Goal: Task Accomplishment & Management: Complete application form

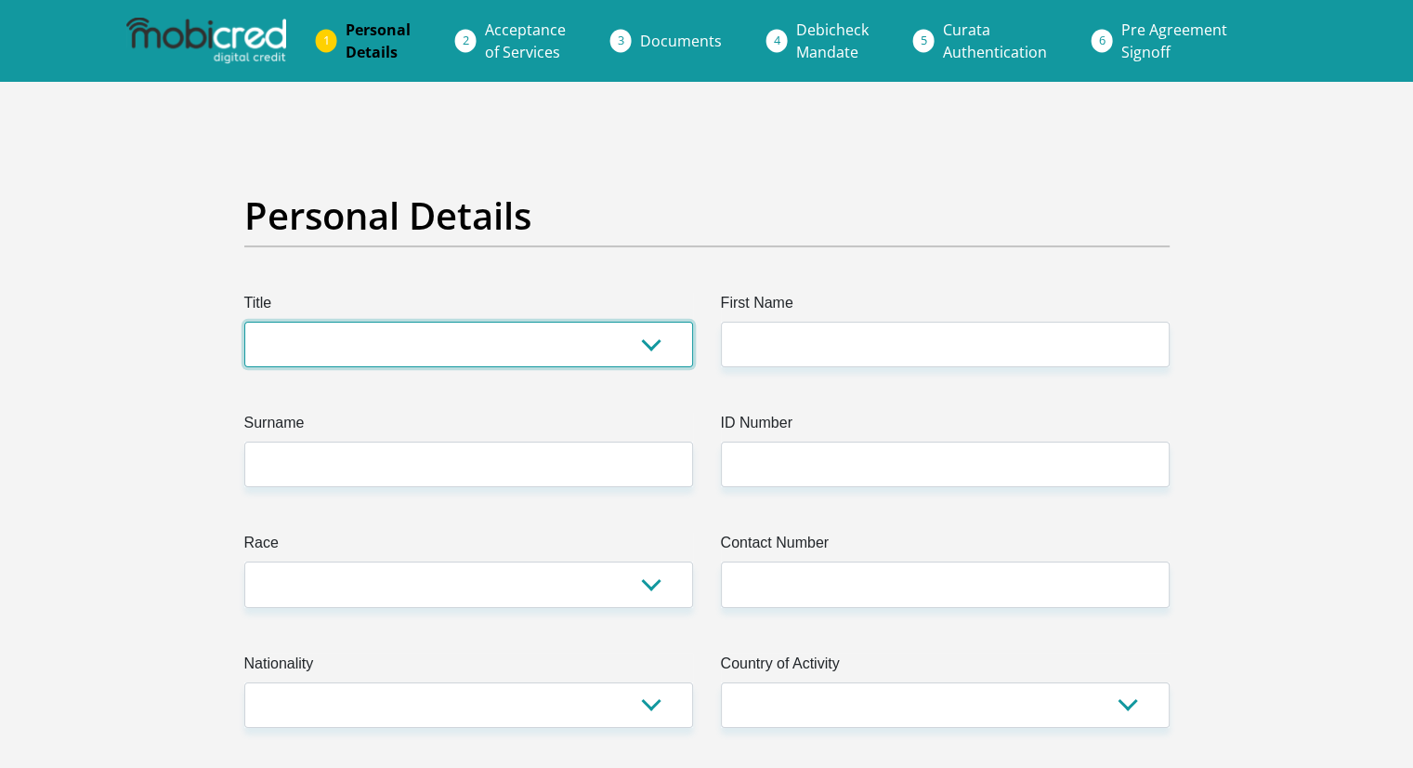
click at [309, 358] on select "Mr Ms Mrs Dr [PERSON_NAME]" at bounding box center [468, 345] width 449 height 46
select select "Mr"
click at [244, 322] on select "Mr Ms Mrs Dr [PERSON_NAME]" at bounding box center [468, 345] width 449 height 46
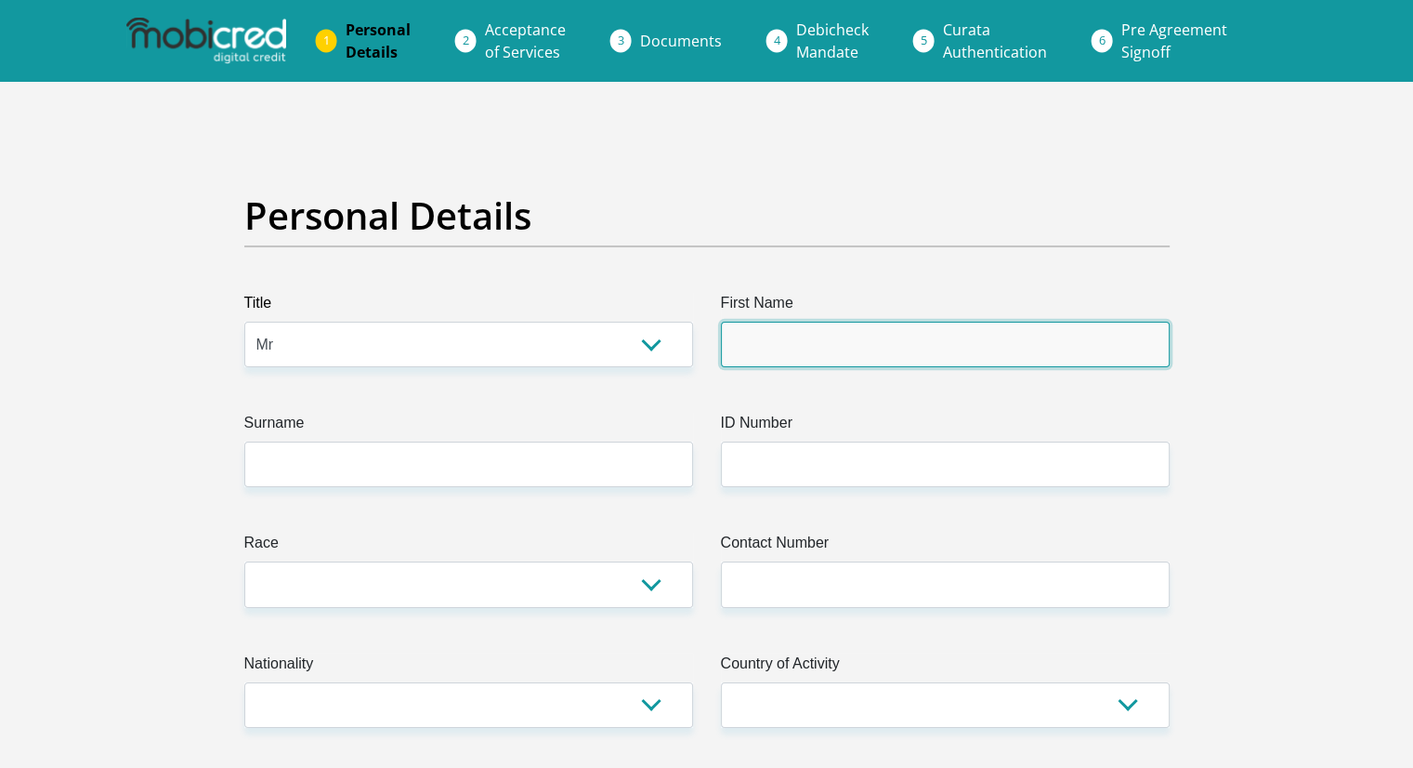
click at [805, 346] on input "First Name" at bounding box center [945, 345] width 449 height 46
type input "litha"
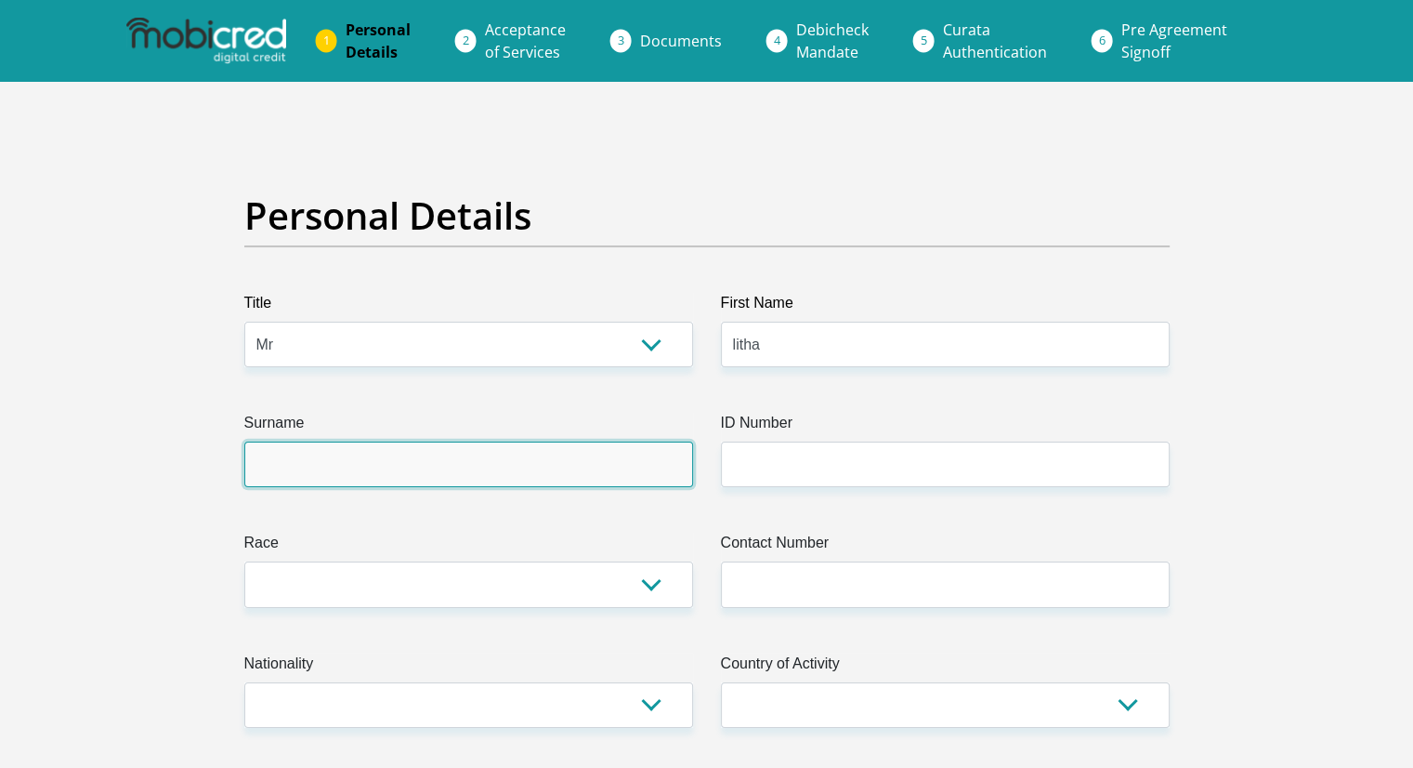
click at [498, 463] on input "Surname" at bounding box center [468, 464] width 449 height 46
type input "Nyangule"
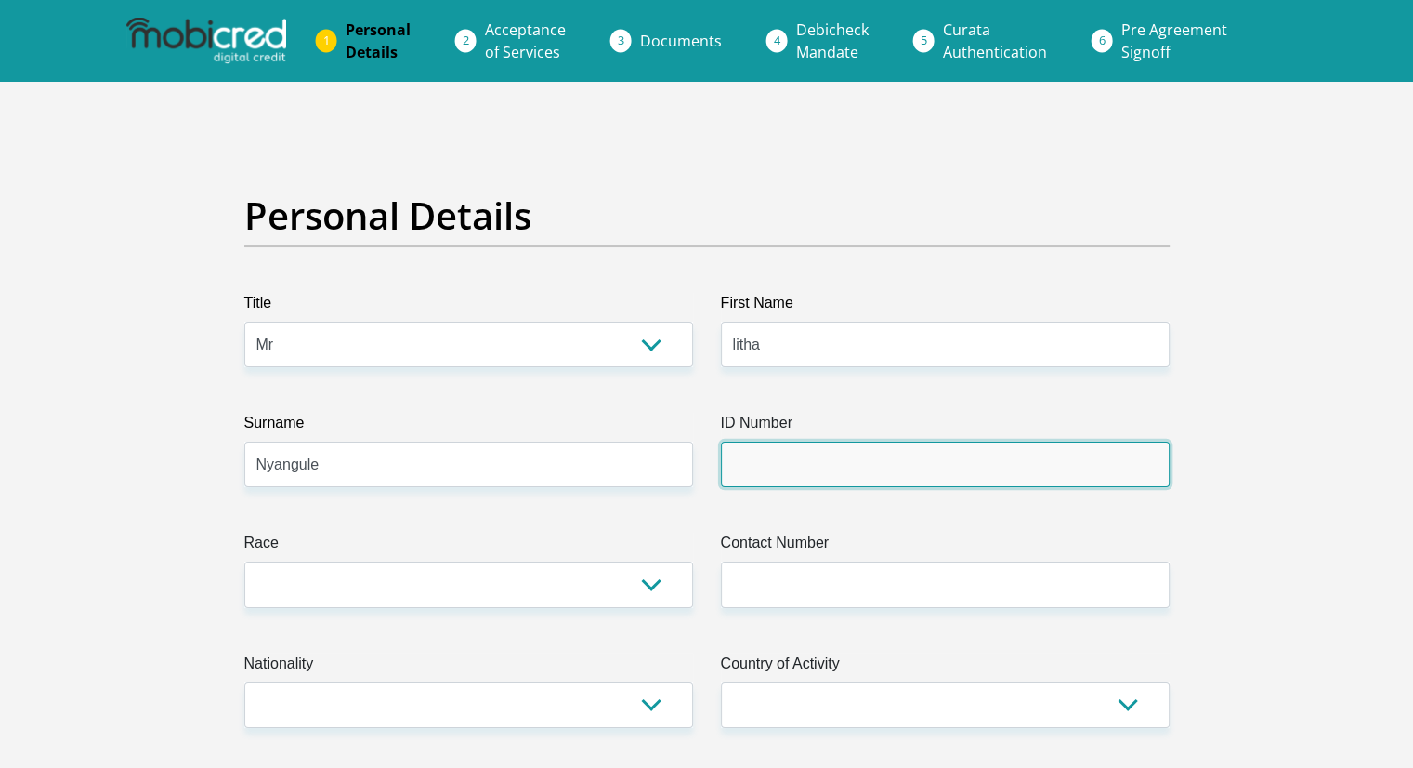
click at [806, 478] on input "ID Number" at bounding box center [945, 464] width 449 height 46
type input "9411236168084"
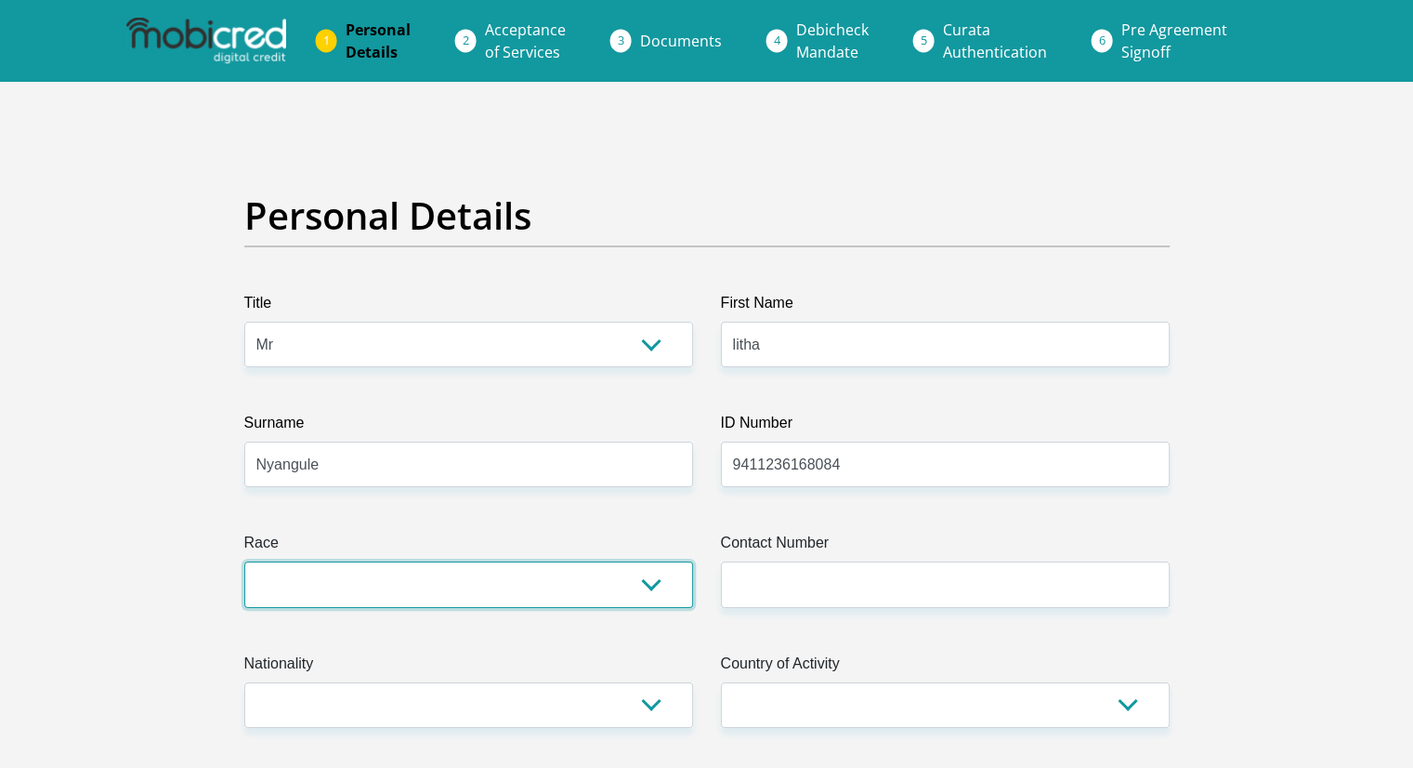
click at [514, 597] on select "Black Coloured Indian White Other" at bounding box center [468, 584] width 449 height 46
select select "1"
click at [244, 561] on select "Black Coloured Indian White Other" at bounding box center [468, 584] width 449 height 46
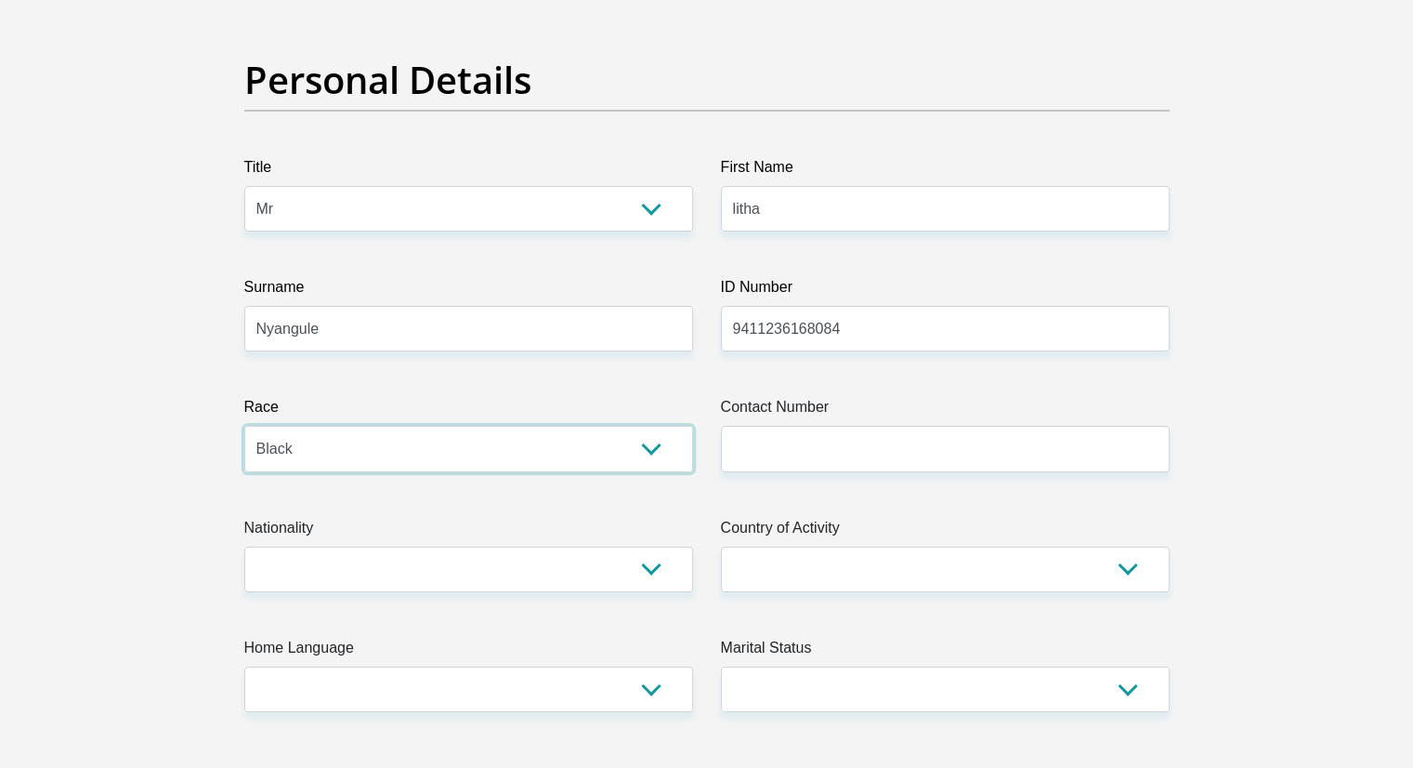
scroll to position [139, 0]
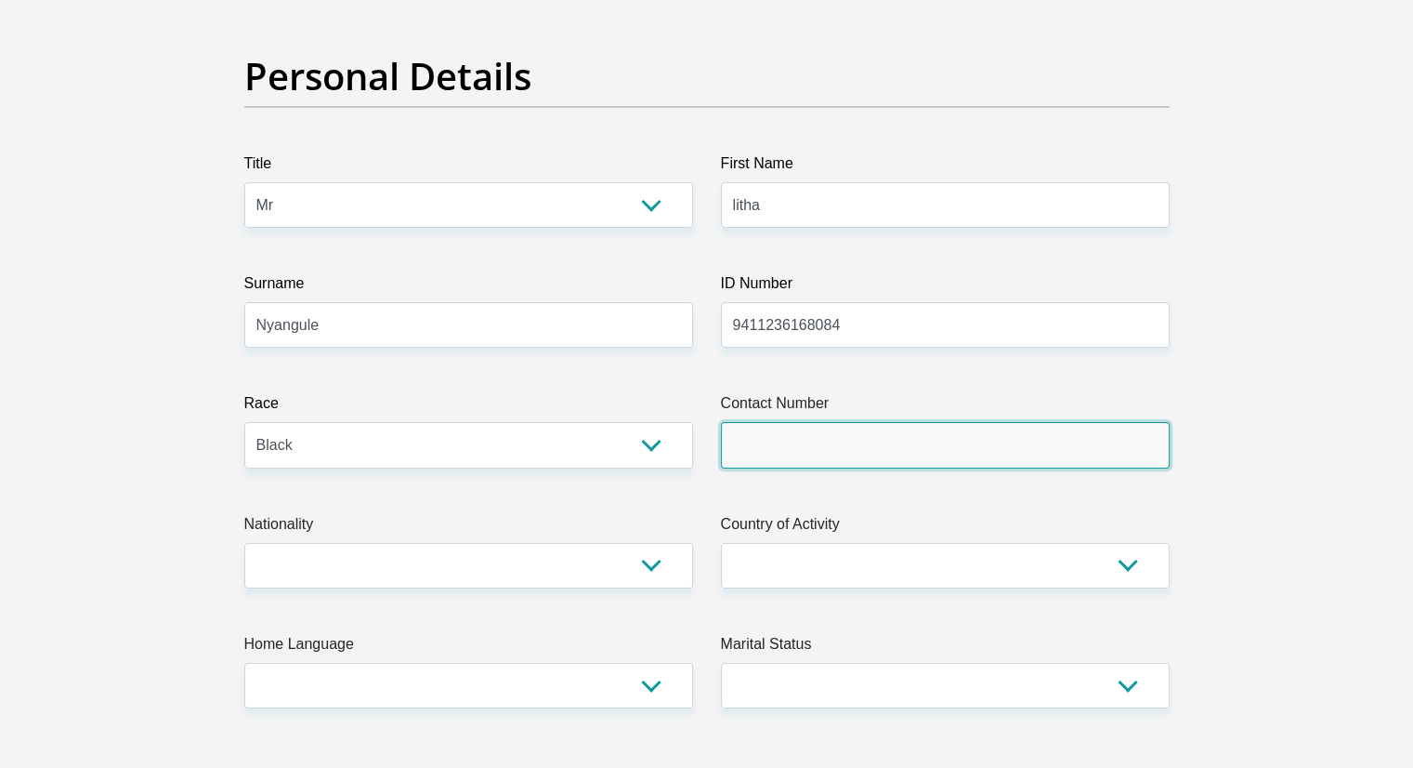
click at [783, 455] on input "Contact Number" at bounding box center [945, 445] width 449 height 46
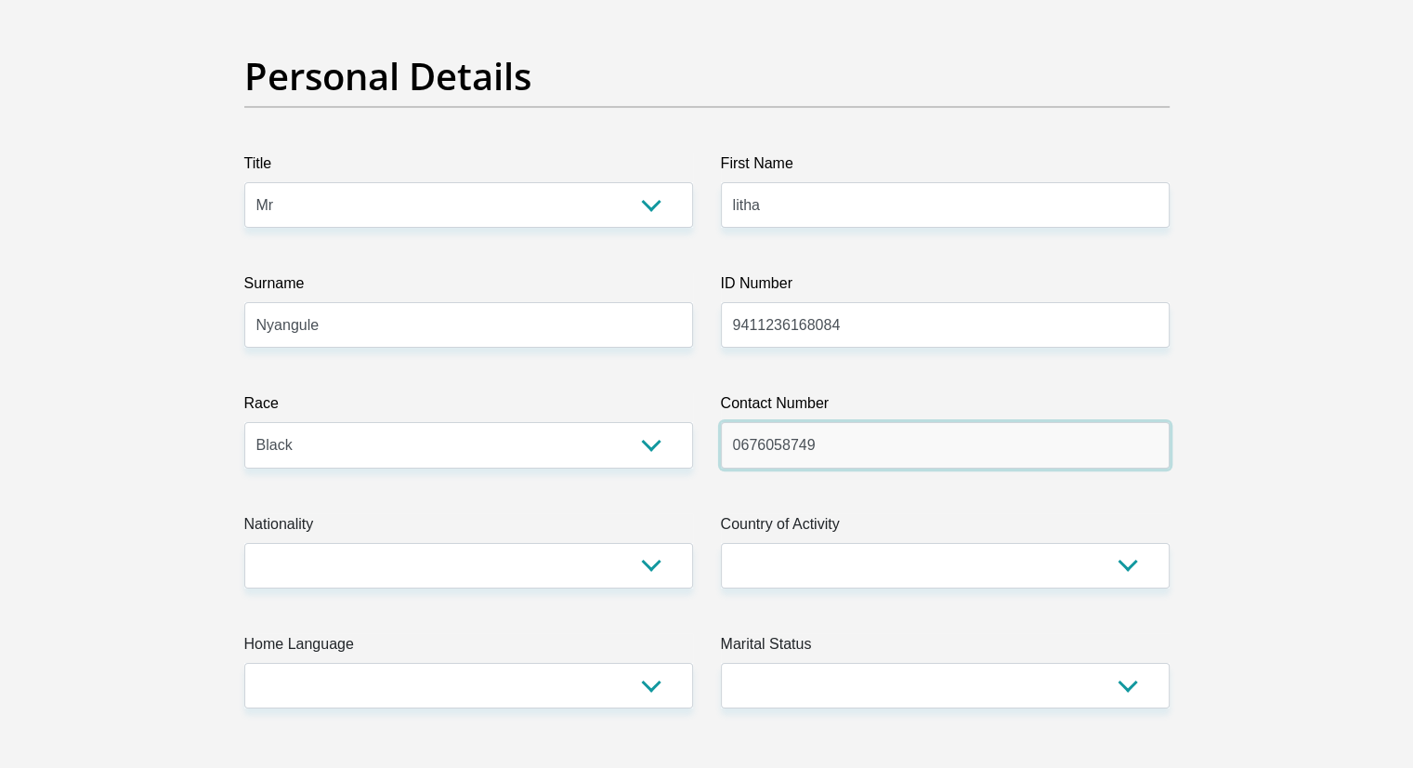
type input "0676058749"
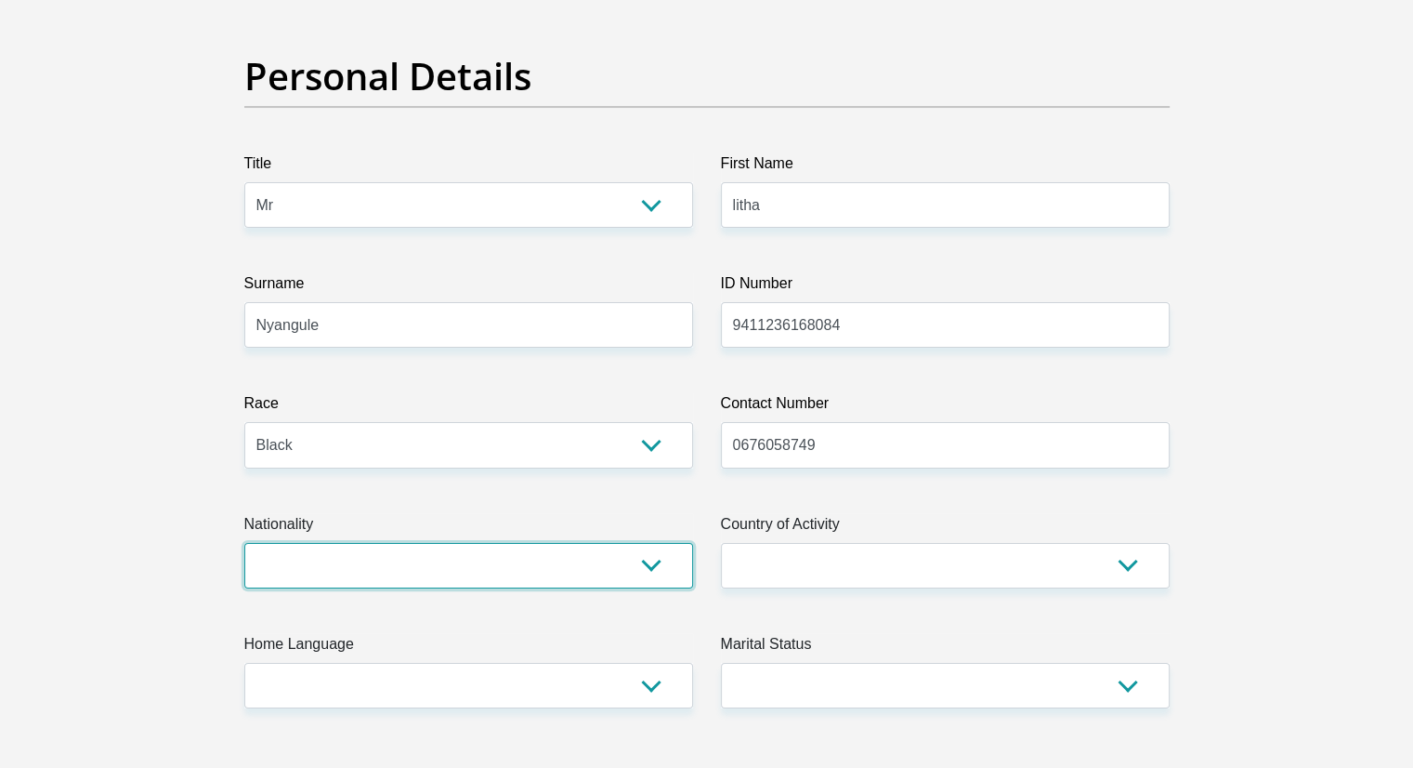
click at [528, 561] on select "[GEOGRAPHIC_DATA] [GEOGRAPHIC_DATA] [GEOGRAPHIC_DATA] [GEOGRAPHIC_DATA] [GEOGRA…" at bounding box center [468, 566] width 449 height 46
select select "ZAF"
click at [244, 543] on select "[GEOGRAPHIC_DATA] [GEOGRAPHIC_DATA] [GEOGRAPHIC_DATA] [GEOGRAPHIC_DATA] [GEOGRA…" at bounding box center [468, 566] width 449 height 46
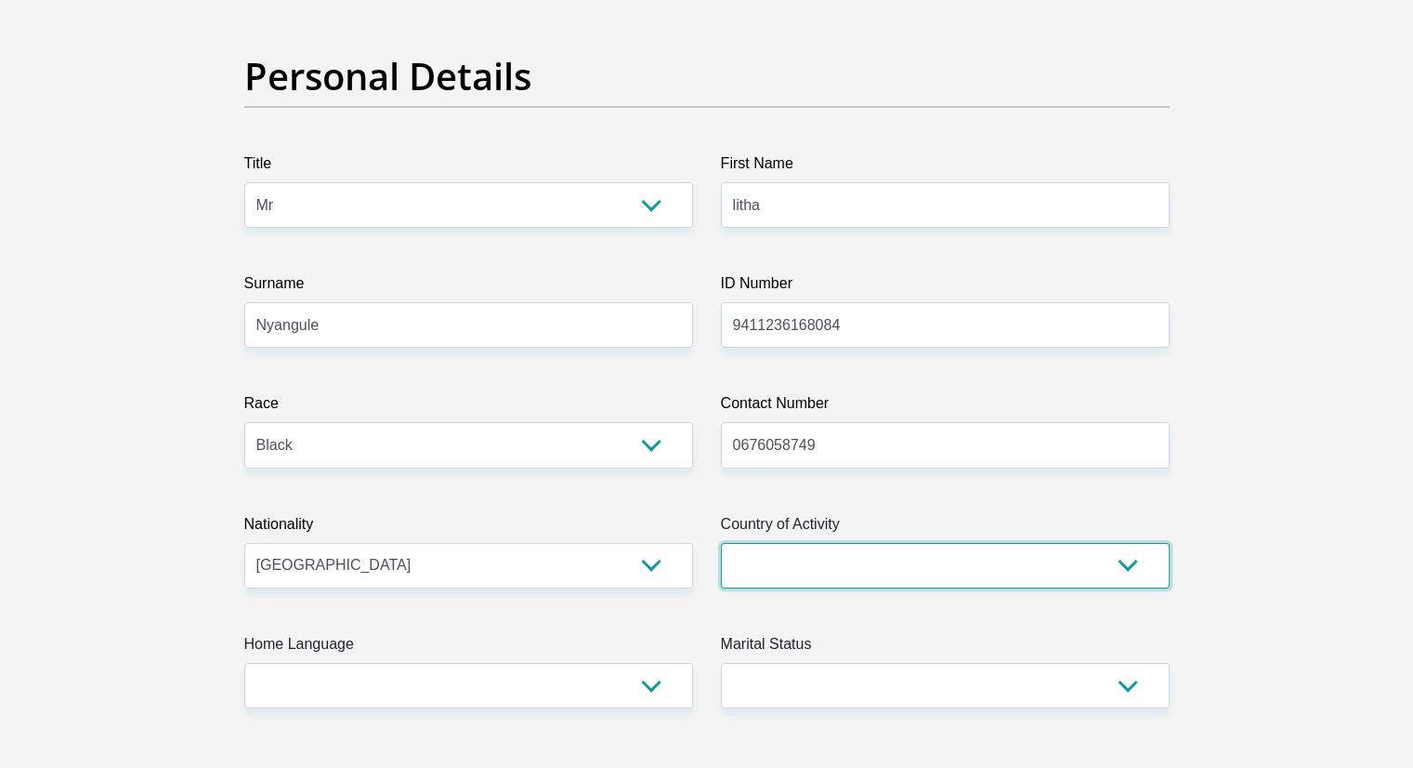
click at [810, 551] on select "[GEOGRAPHIC_DATA] [GEOGRAPHIC_DATA] [GEOGRAPHIC_DATA] [GEOGRAPHIC_DATA] [GEOGRA…" at bounding box center [945, 566] width 449 height 46
select select "ZAF"
click at [721, 543] on select "[GEOGRAPHIC_DATA] [GEOGRAPHIC_DATA] [GEOGRAPHIC_DATA] [GEOGRAPHIC_DATA] [GEOGRA…" at bounding box center [945, 566] width 449 height 46
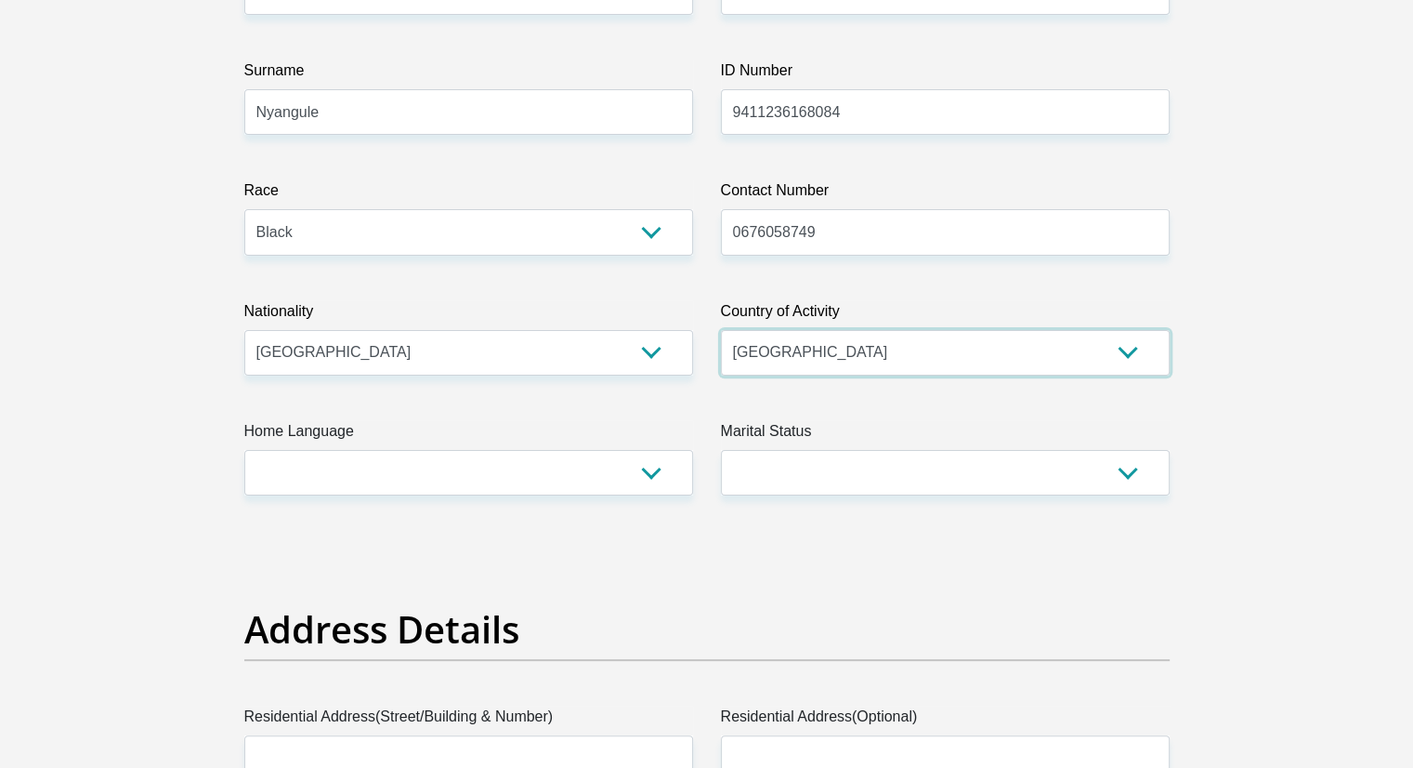
scroll to position [409, 0]
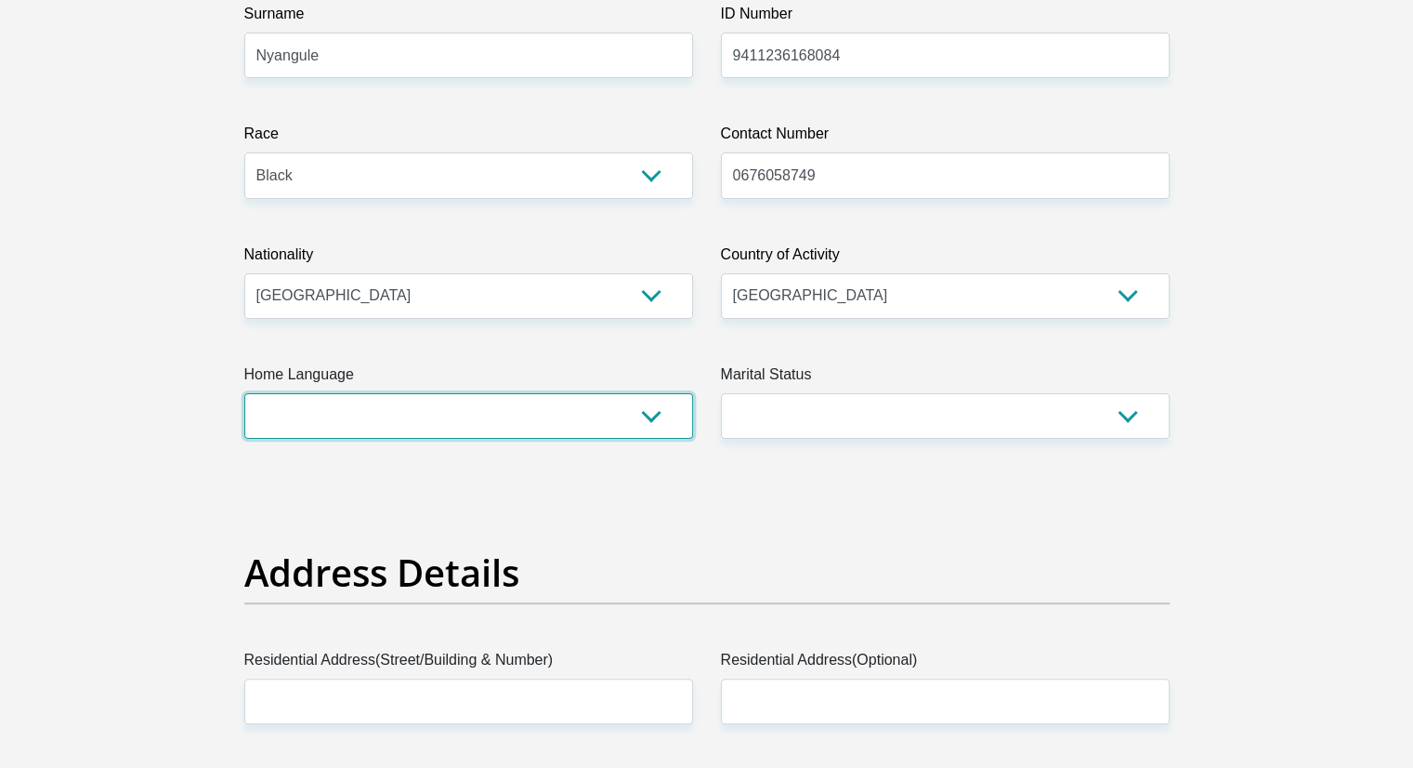
click at [520, 425] on select "Afrikaans English Sepedi South Ndebele Southern Sotho Swati Tsonga Tswana Venda…" at bounding box center [468, 416] width 449 height 46
select select "eng"
click at [244, 393] on select "Afrikaans English Sepedi South Ndebele Southern Sotho Swati Tsonga Tswana Venda…" at bounding box center [468, 416] width 449 height 46
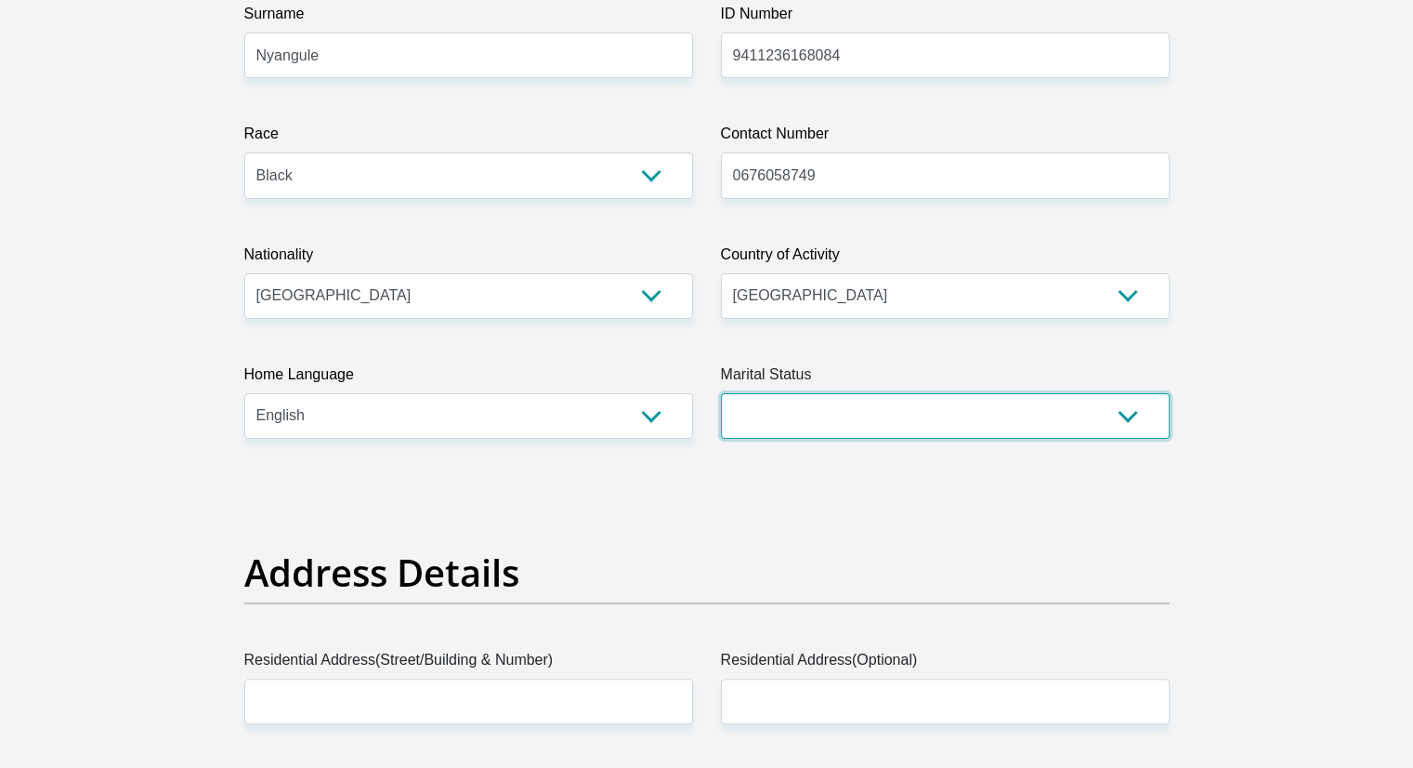
click at [920, 407] on select "Married ANC Single Divorced Widowed Married COP or Customary Law" at bounding box center [945, 416] width 449 height 46
select select "2"
click at [721, 393] on select "Married ANC Single Divorced Widowed Married COP or Customary Law" at bounding box center [945, 416] width 449 height 46
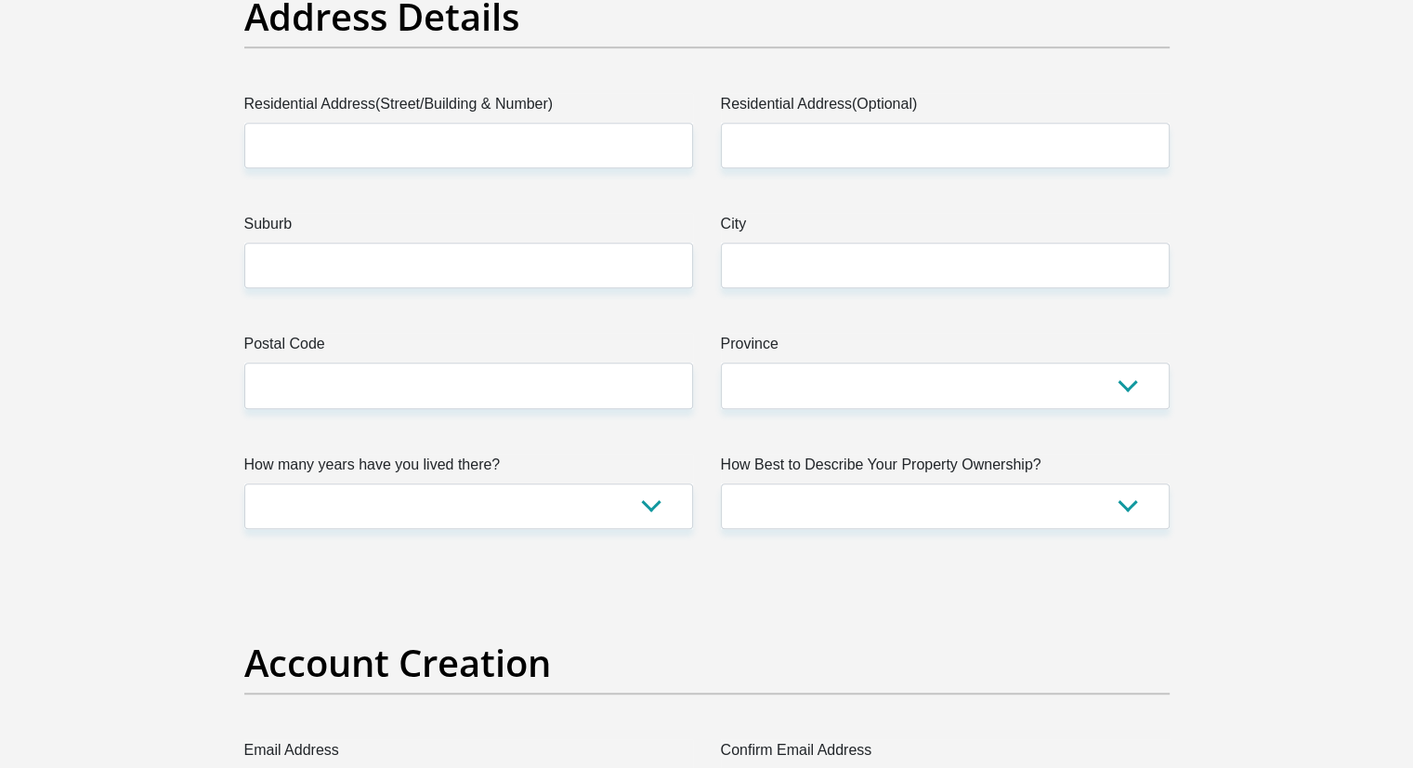
scroll to position [978, 0]
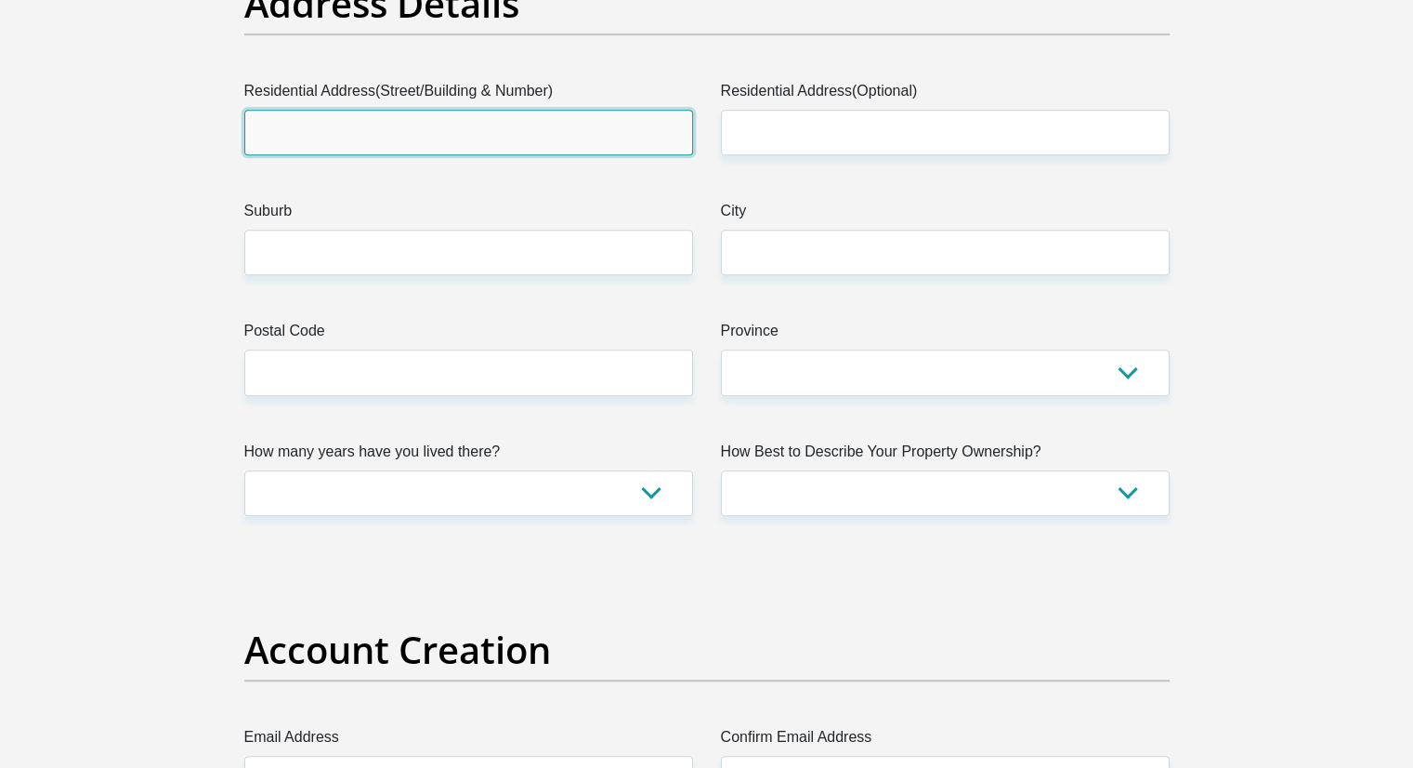
click at [349, 139] on input "Residential Address(Street/Building & Number)" at bounding box center [468, 133] width 449 height 46
type input "[GEOGRAPHIC_DATA],[STREET_ADDRESS][PERSON_NAME]"
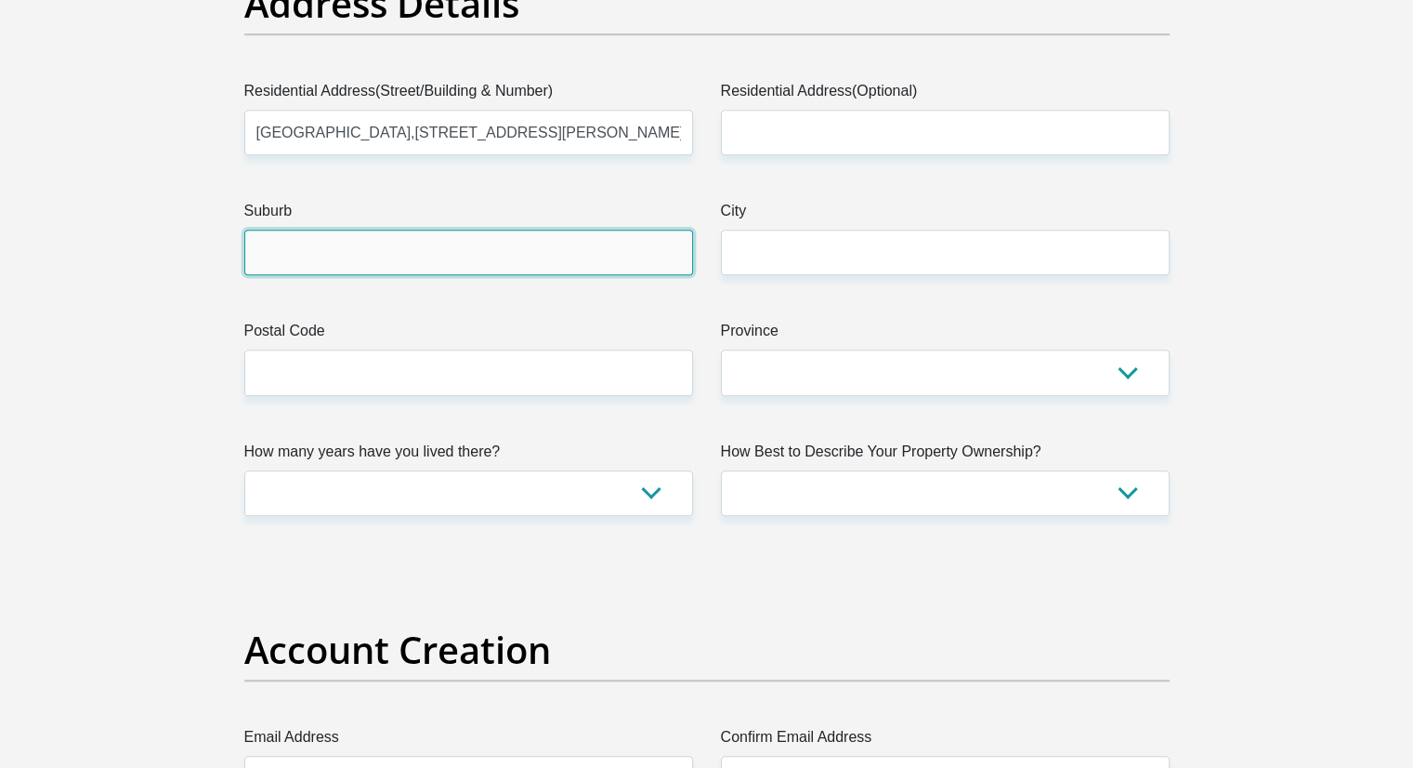
type input "[GEOGRAPHIC_DATA]"
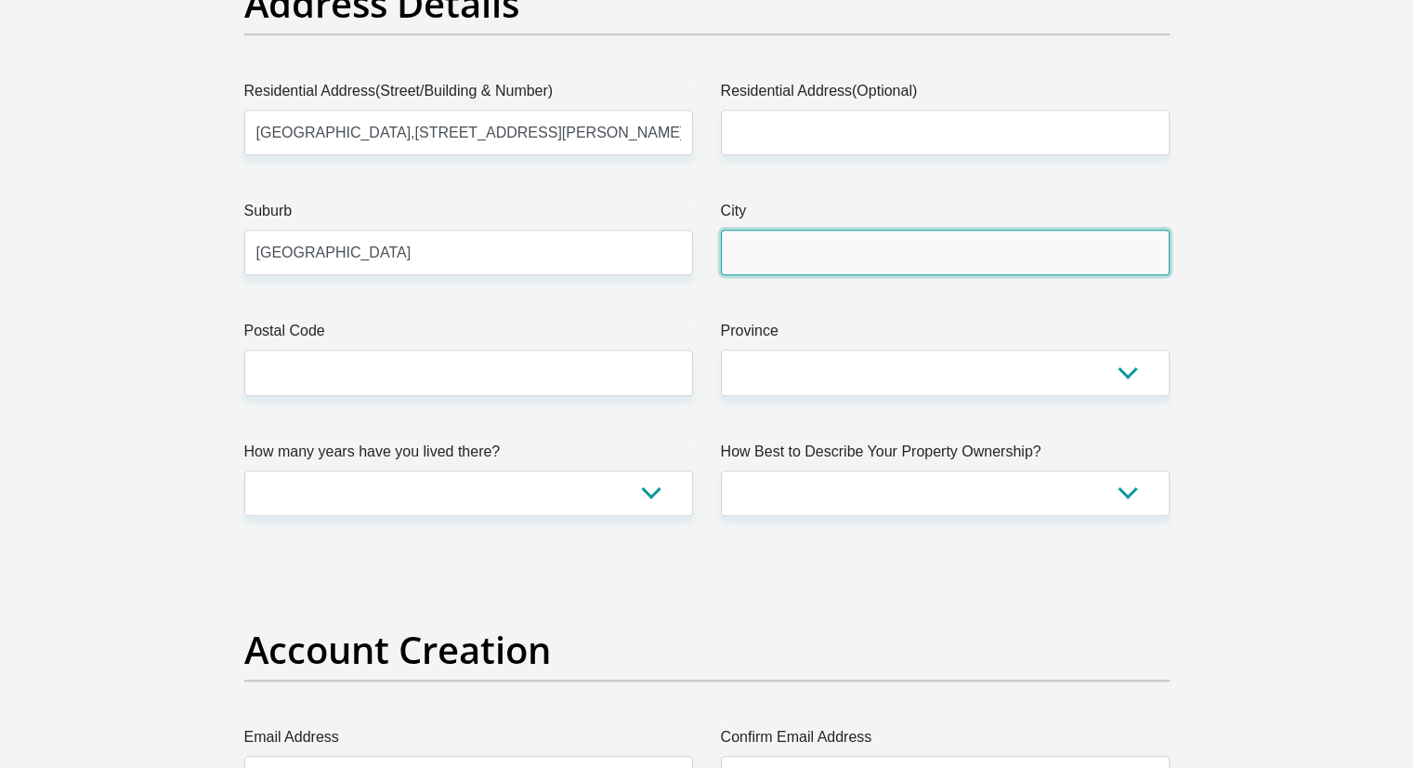
type input "[GEOGRAPHIC_DATA]"
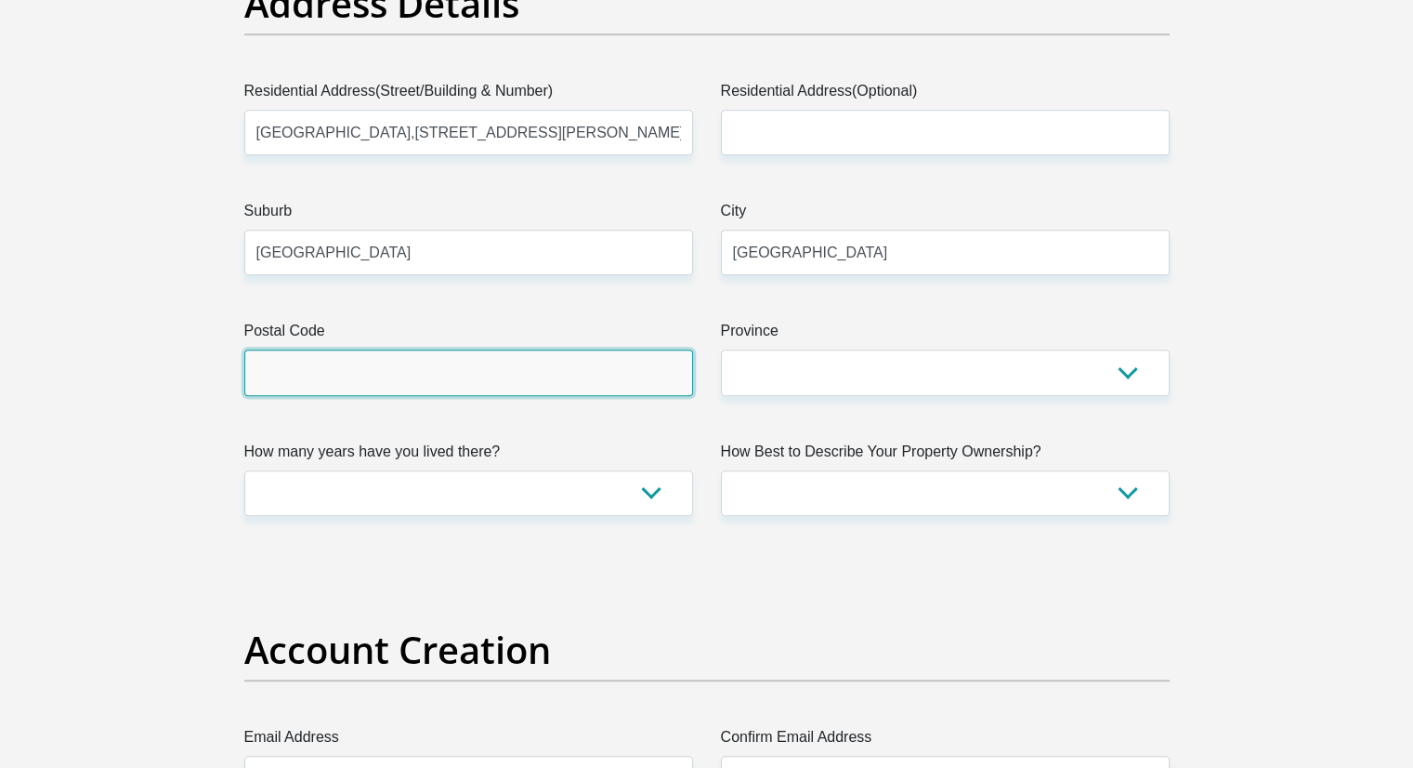
type input "1630"
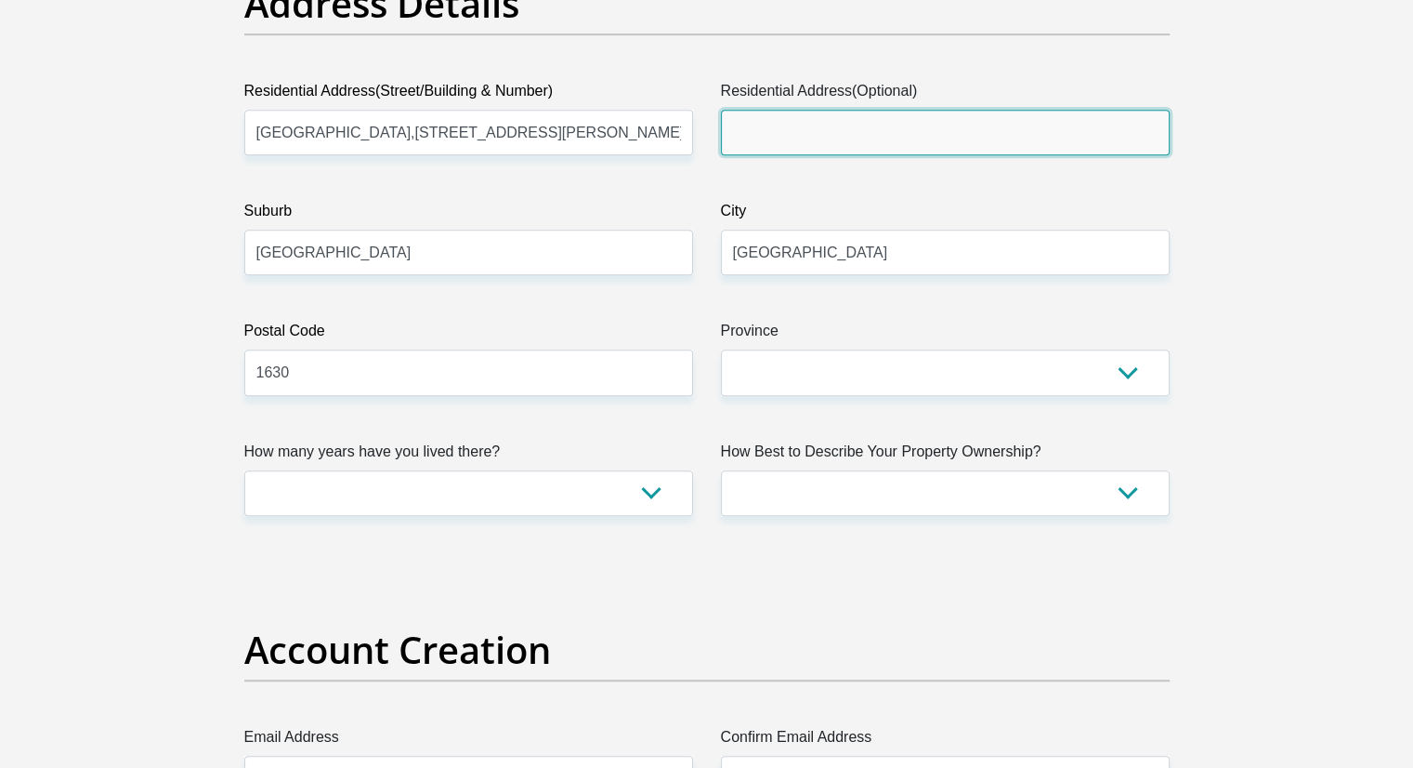
click at [810, 143] on input "Residential Address(Optional)" at bounding box center [945, 133] width 449 height 46
type input "[GEOGRAPHIC_DATA]"
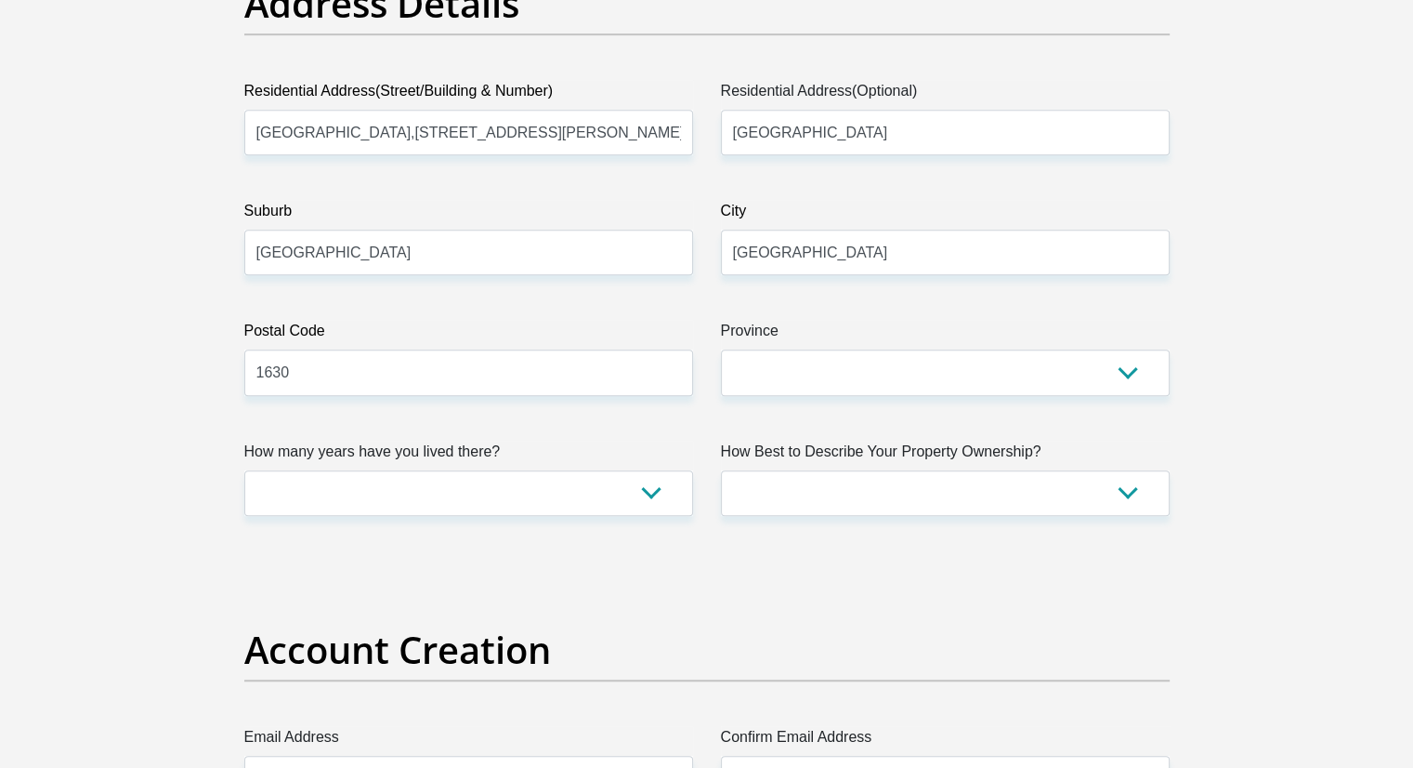
click at [743, 378] on select "Eastern Cape Free State [GEOGRAPHIC_DATA] [GEOGRAPHIC_DATA][DATE] [GEOGRAPHIC_D…" at bounding box center [945, 372] width 449 height 46
select select "Gauteng"
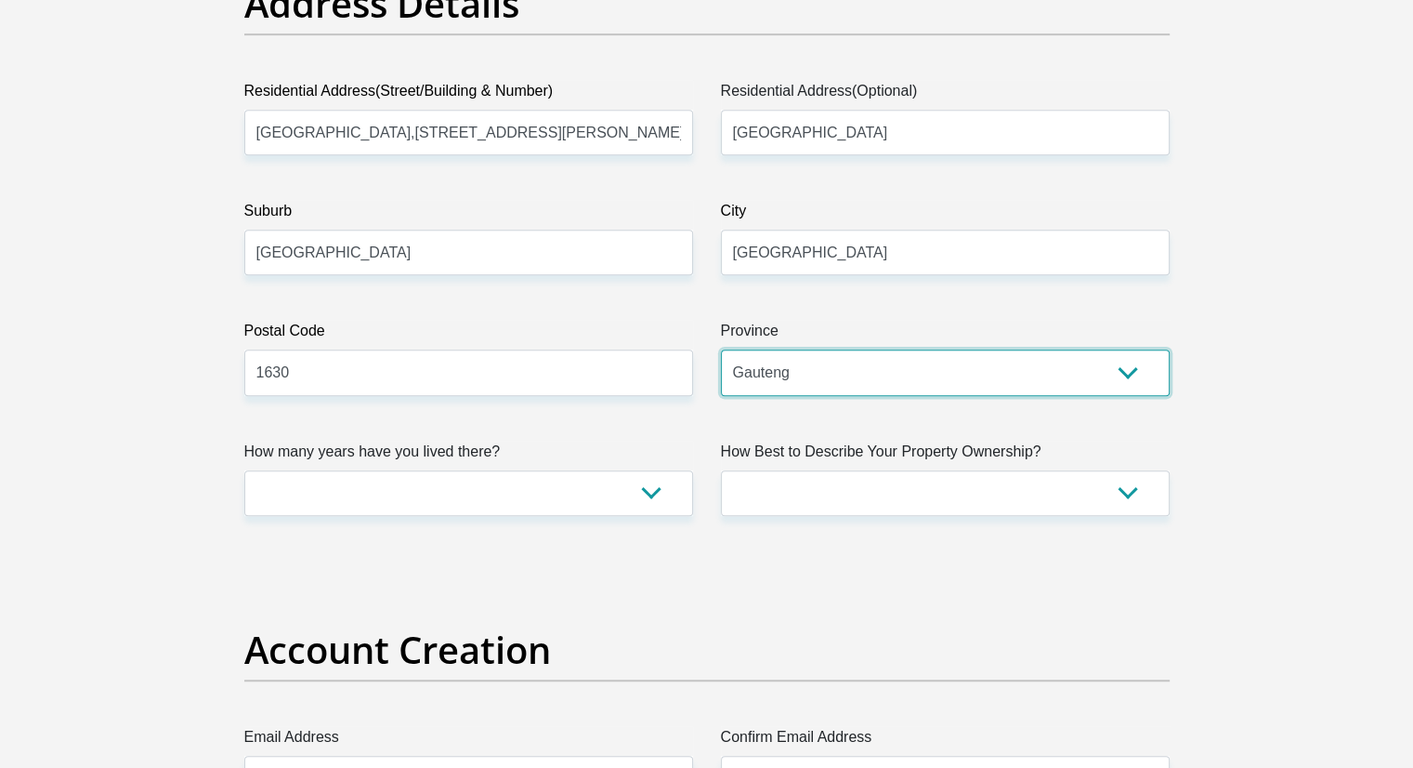
click at [721, 349] on select "Eastern Cape Free State [GEOGRAPHIC_DATA] [GEOGRAPHIC_DATA][DATE] [GEOGRAPHIC_D…" at bounding box center [945, 372] width 449 height 46
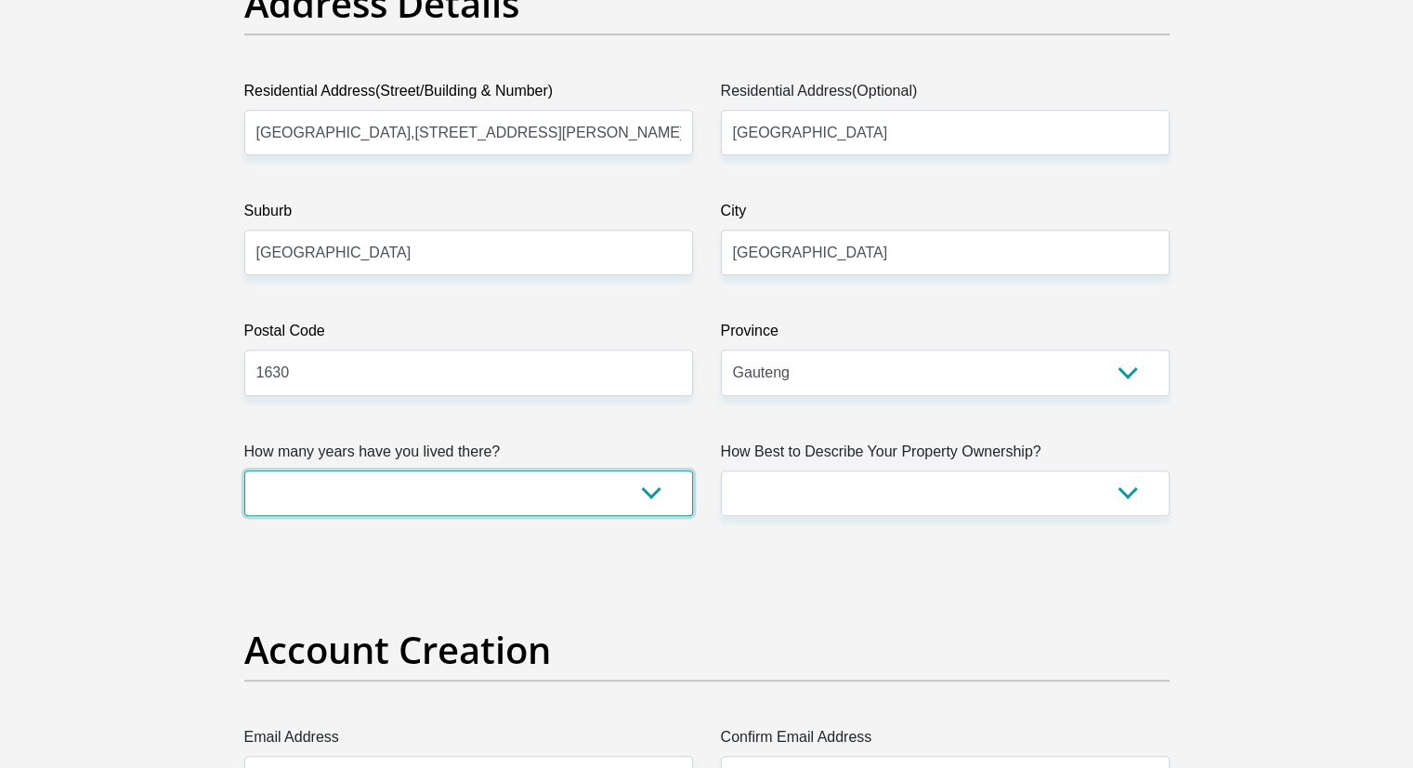
click at [400, 512] on select "less than 1 year 1-3 years 3-5 years 5+ years" at bounding box center [468, 493] width 449 height 46
select select "2"
click at [244, 470] on select "less than 1 year 1-3 years 3-5 years 5+ years" at bounding box center [468, 493] width 449 height 46
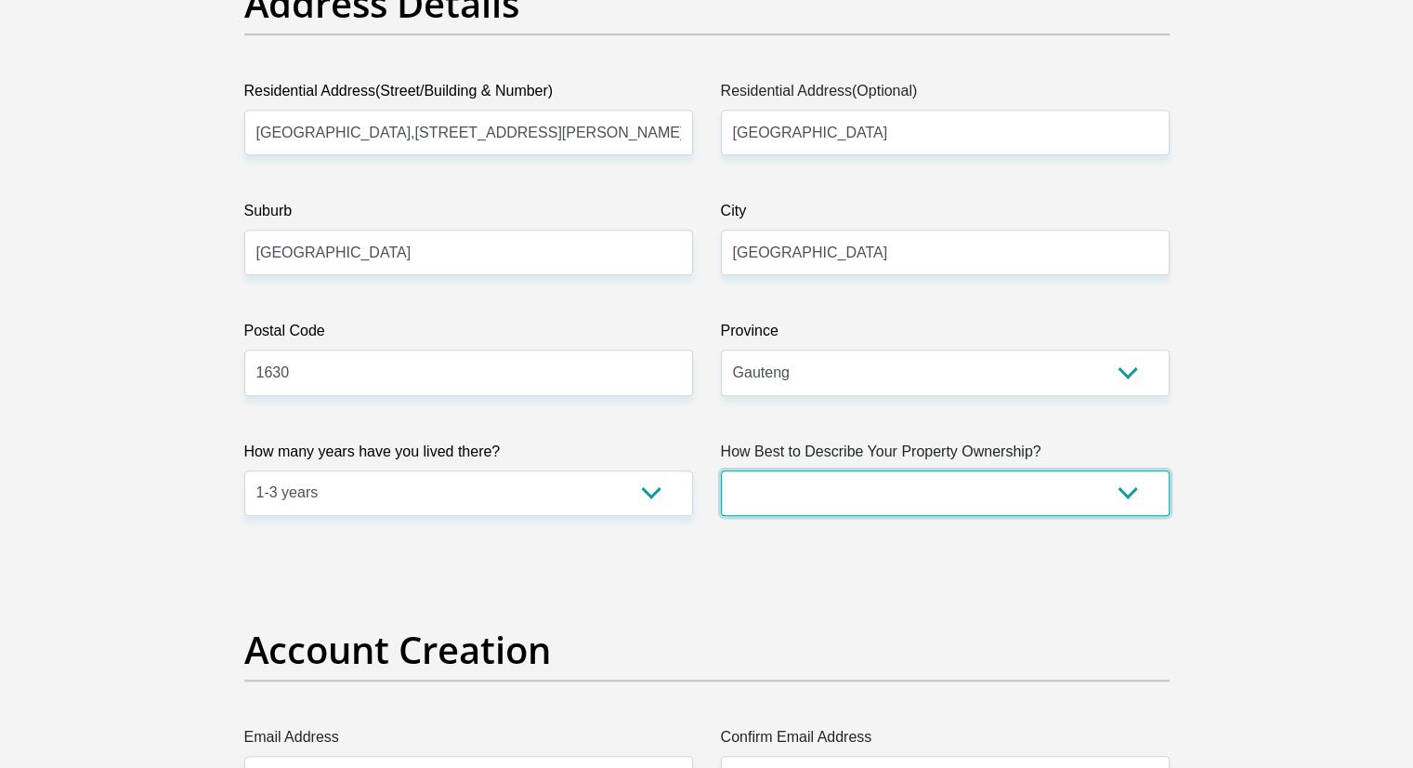
click at [790, 495] on select "Owned Rented Family Owned Company Dwelling" at bounding box center [945, 493] width 449 height 46
select select "Rented"
click at [721, 470] on select "Owned Rented Family Owned Company Dwelling" at bounding box center [945, 493] width 449 height 46
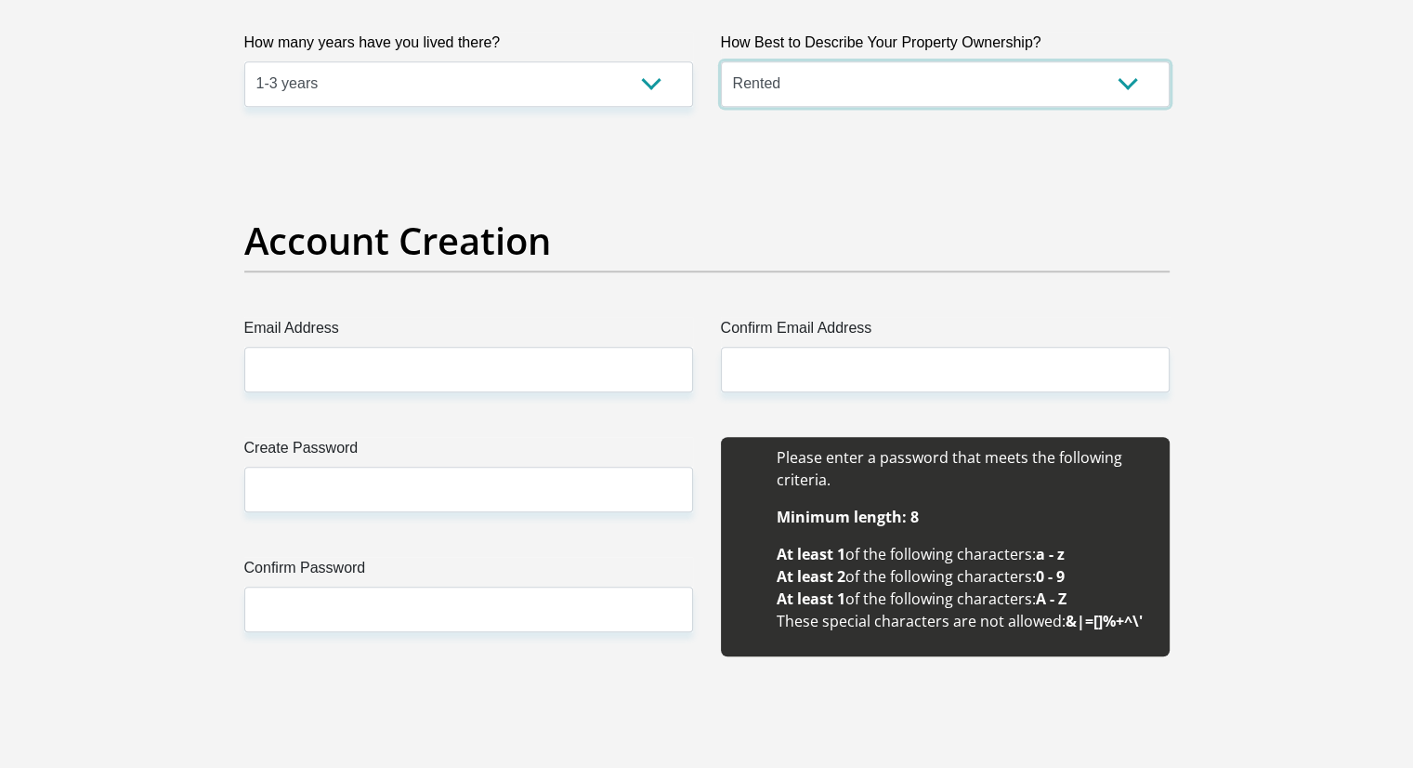
scroll to position [1390, 0]
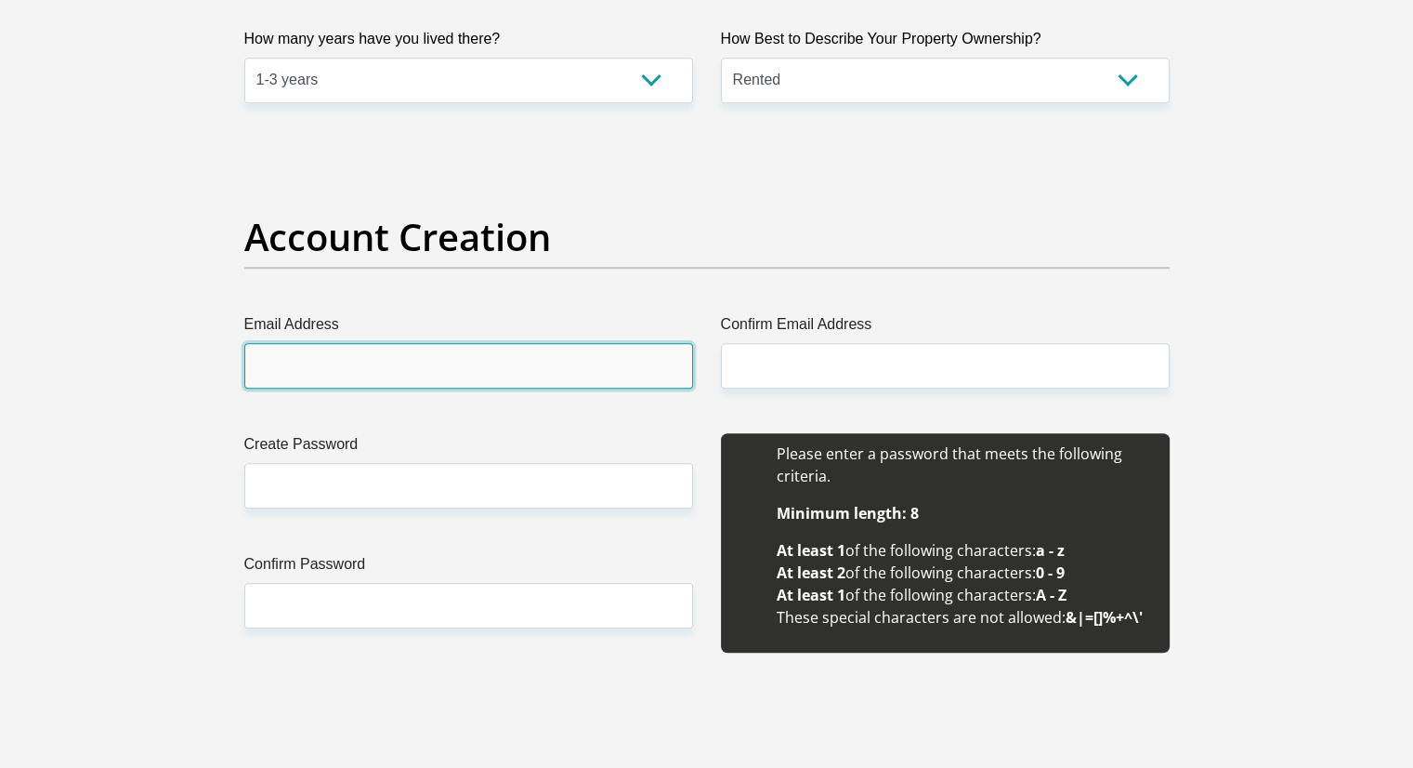
click at [414, 364] on input "Email Address" at bounding box center [468, 366] width 449 height 46
type input "[EMAIL_ADDRESS][DOMAIN_NAME]"
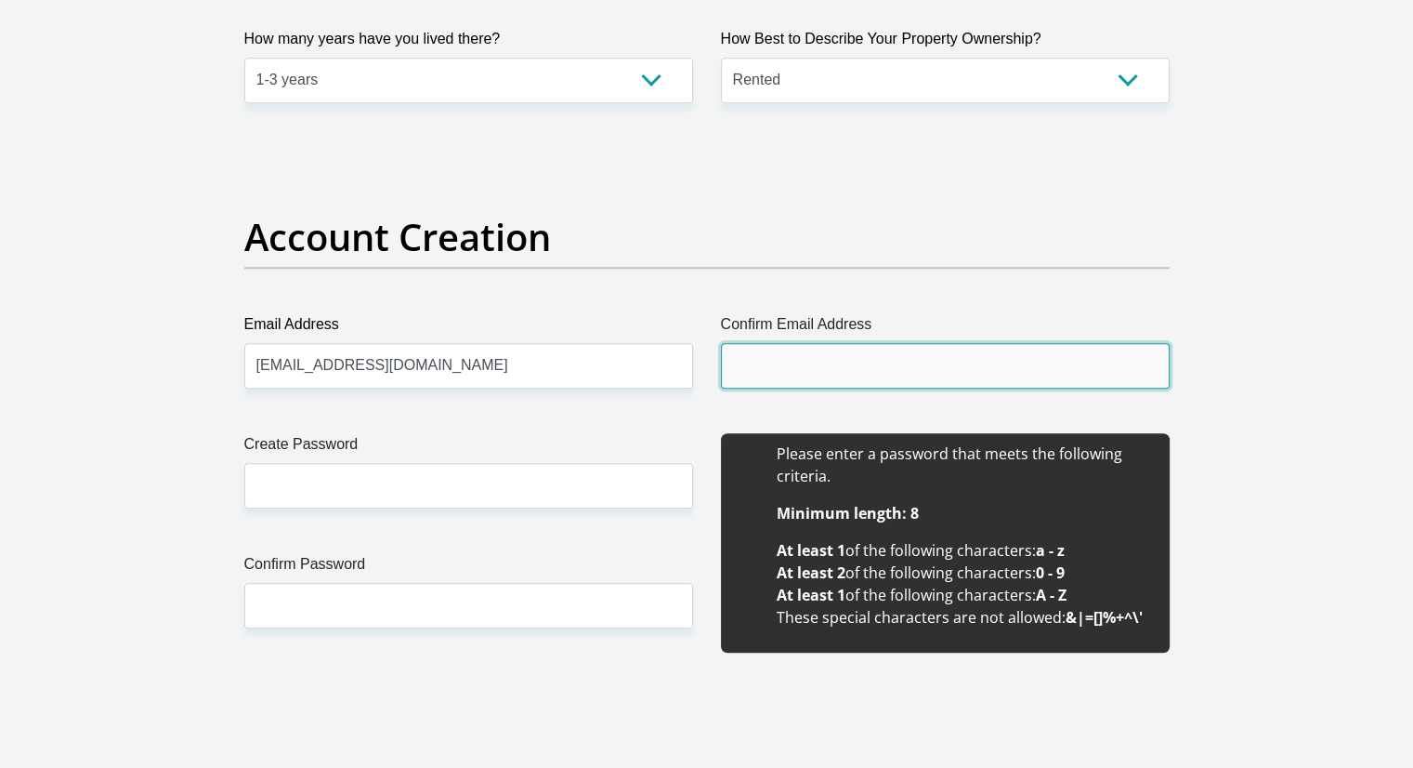
click at [800, 348] on input "Confirm Email Address" at bounding box center [945, 366] width 449 height 46
type input "[EMAIL_ADDRESS][DOMAIN_NAME]"
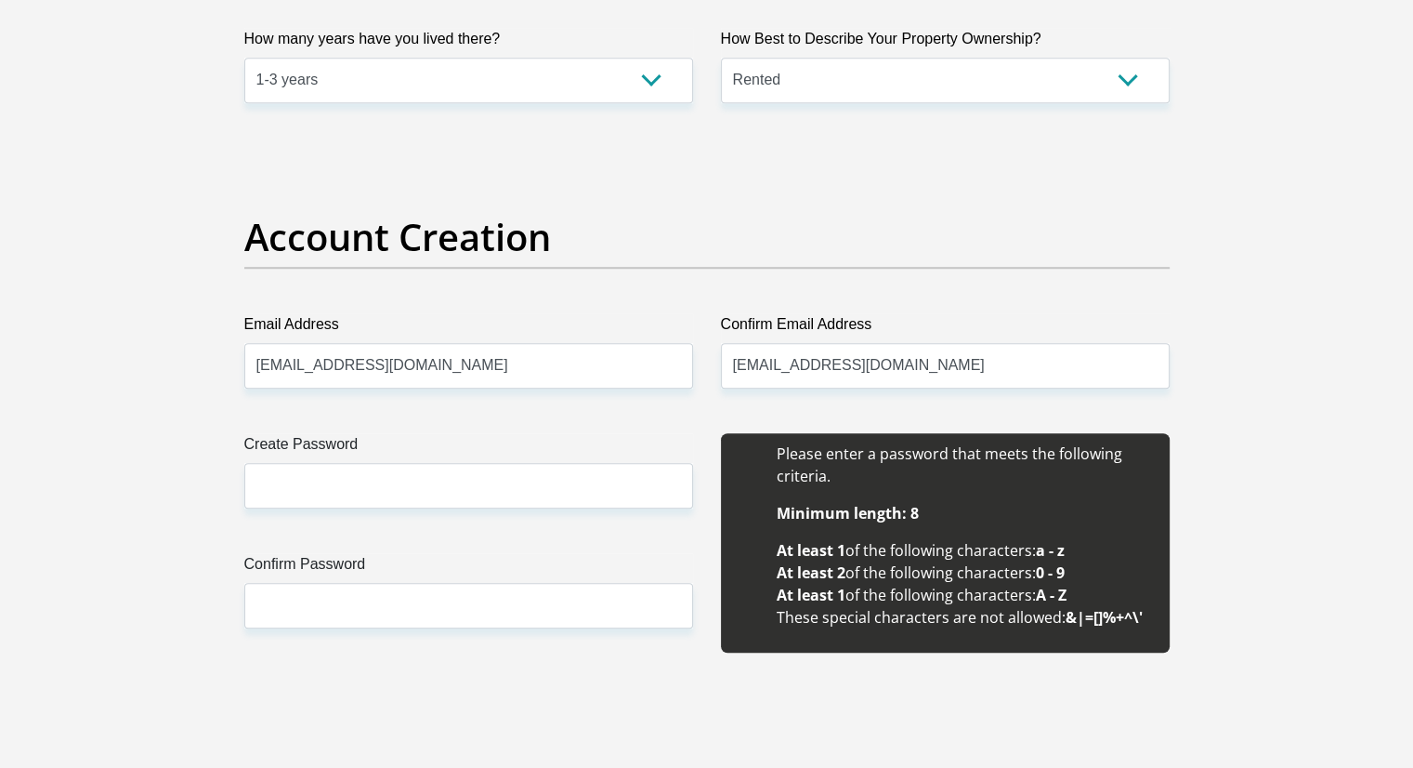
click at [510, 523] on div "Create Password Please input valid password Confirm Password" at bounding box center [468, 553] width 477 height 240
click at [332, 503] on input "Create Password" at bounding box center [468, 486] width 449 height 46
type input "Quips1029!"
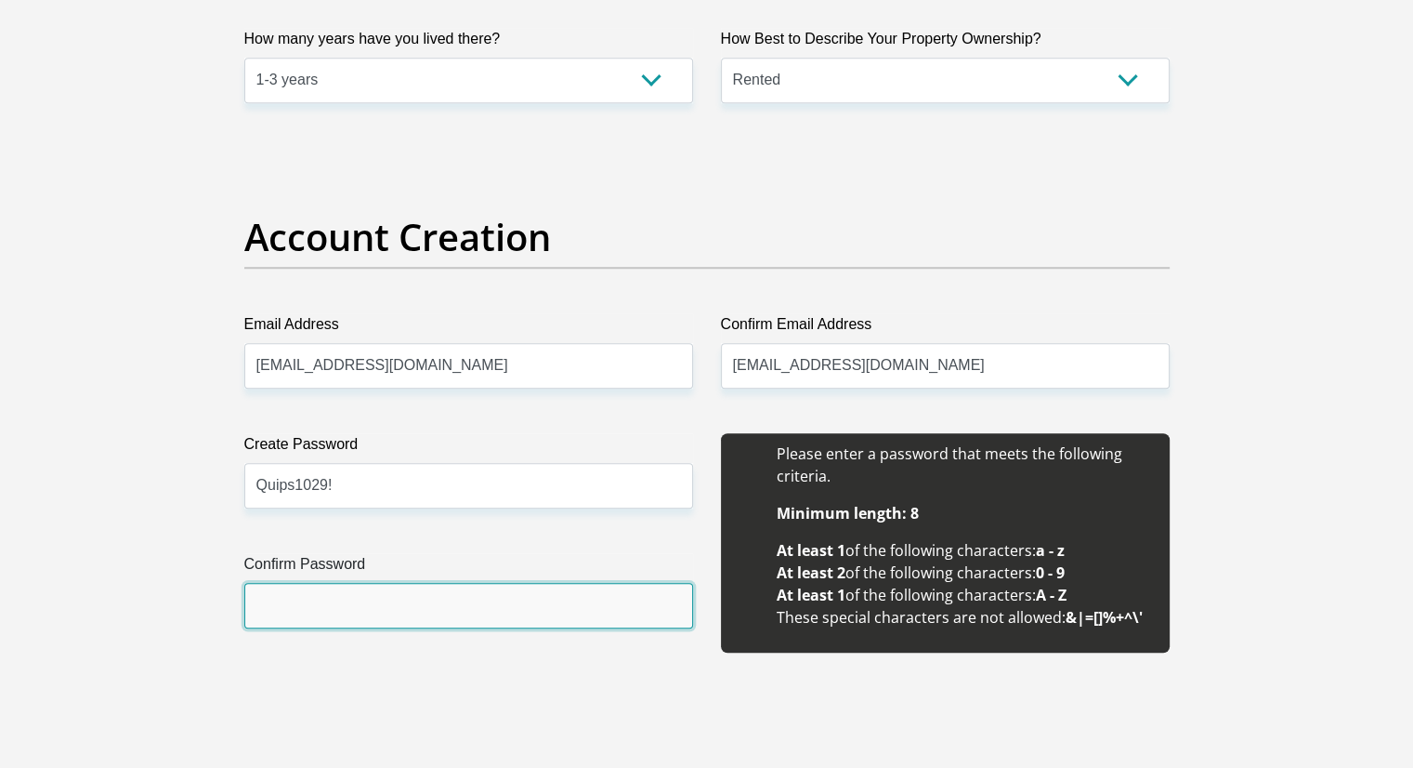
click at [315, 599] on input "Confirm Password" at bounding box center [468, 606] width 449 height 46
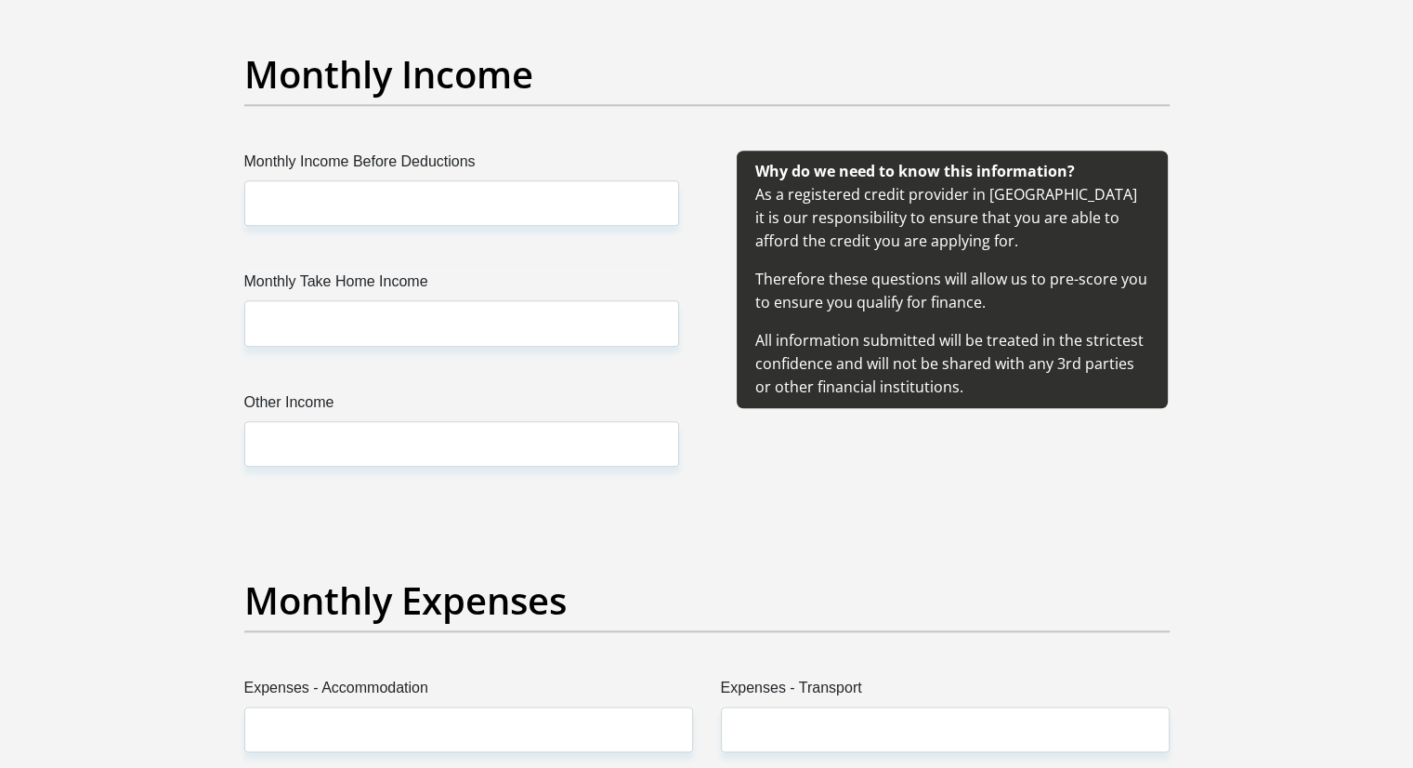
scroll to position [2125, 0]
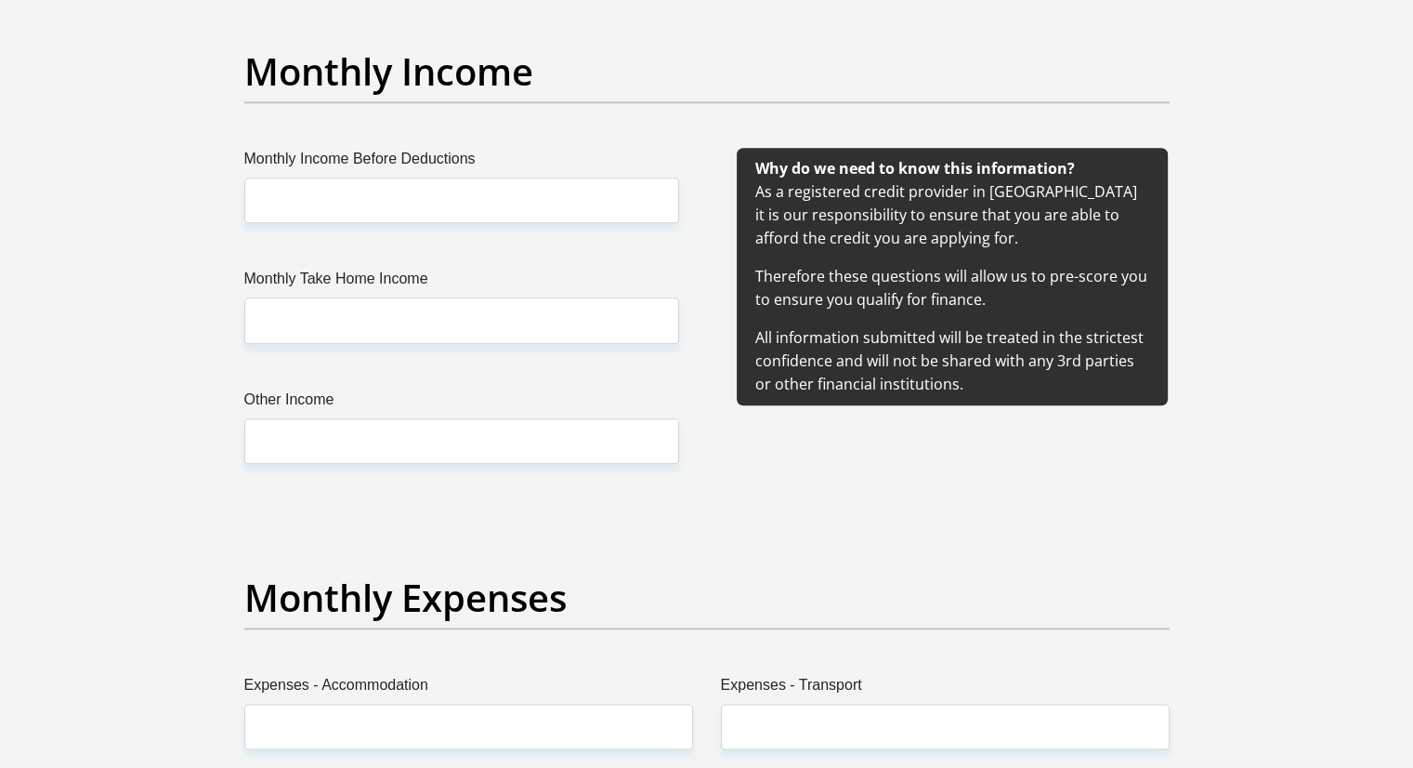
type input "Quips1029!"
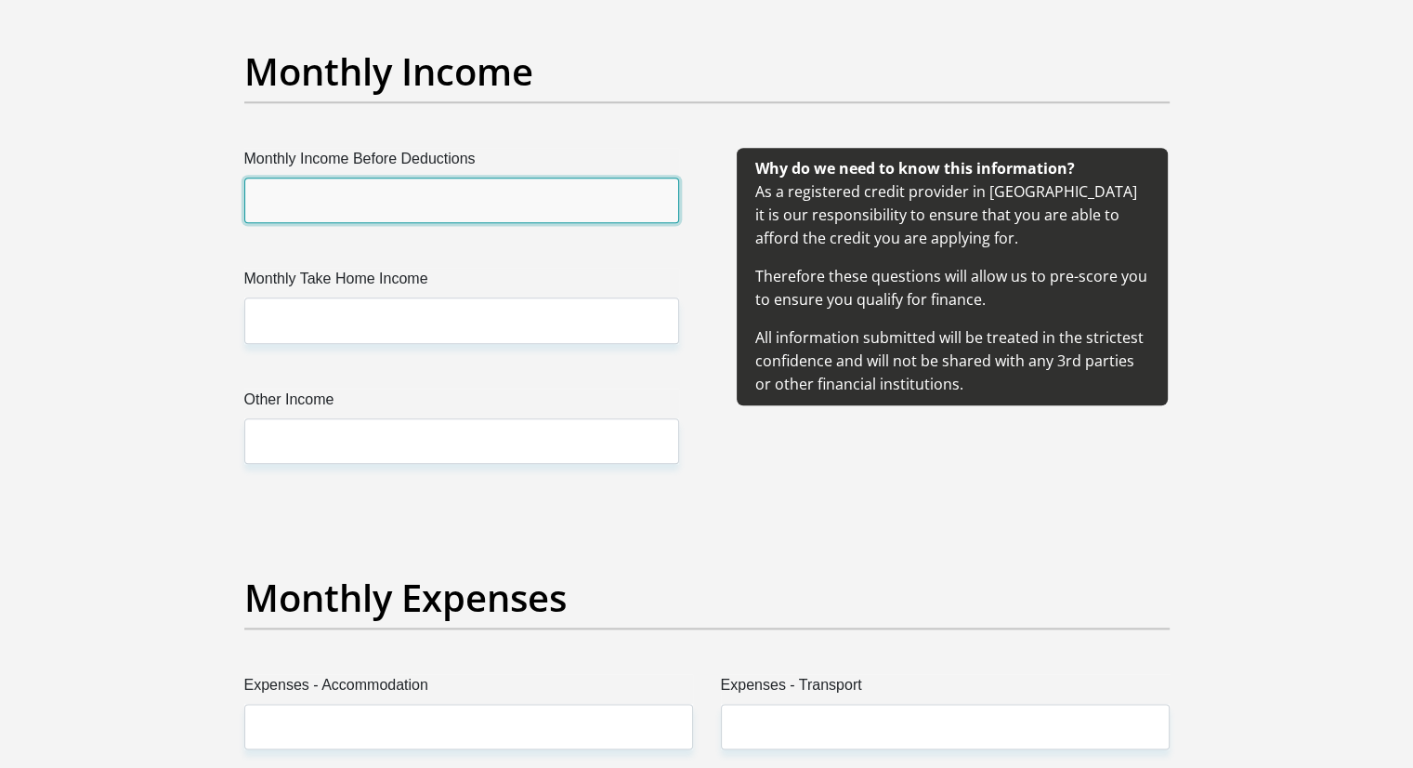
click at [319, 201] on input "Monthly Income Before Deductions" at bounding box center [461, 200] width 435 height 46
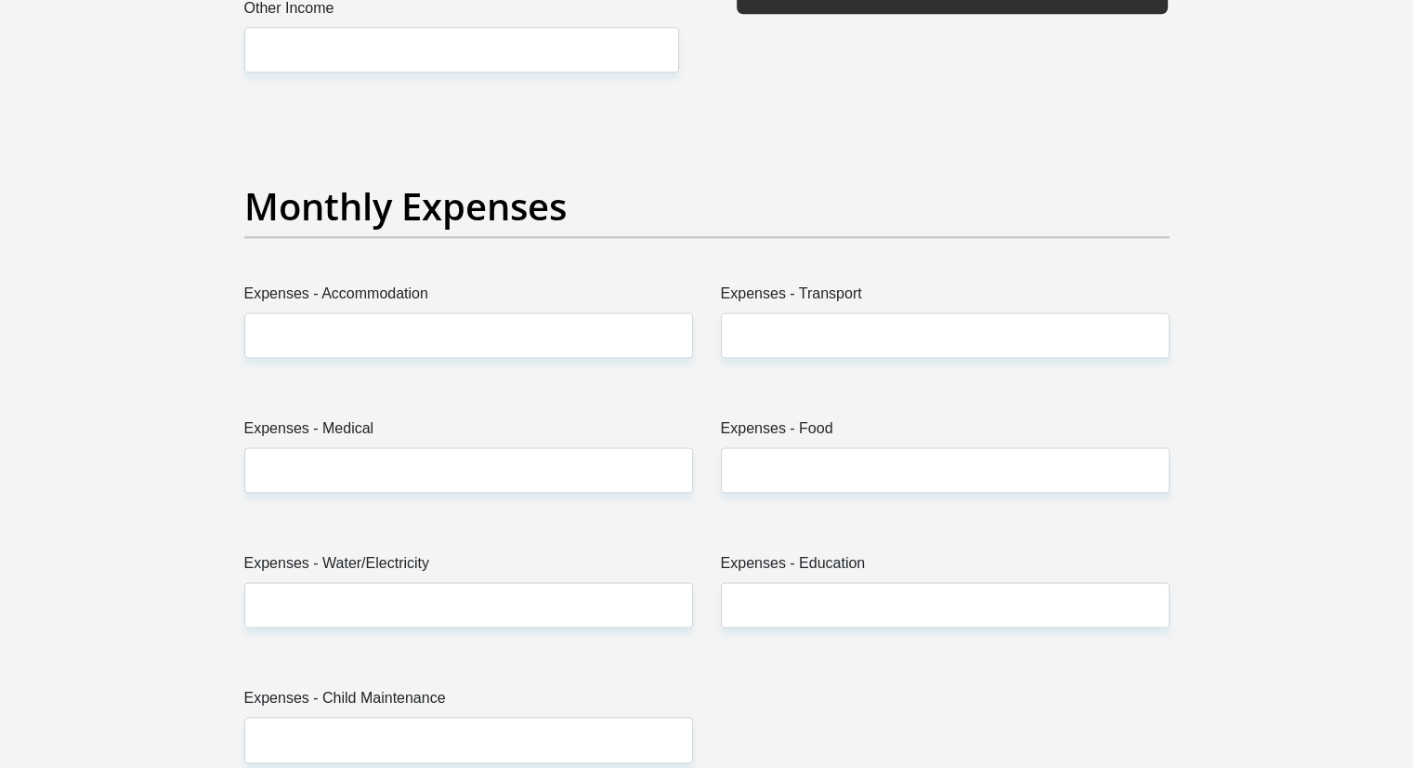
scroll to position [2570, 0]
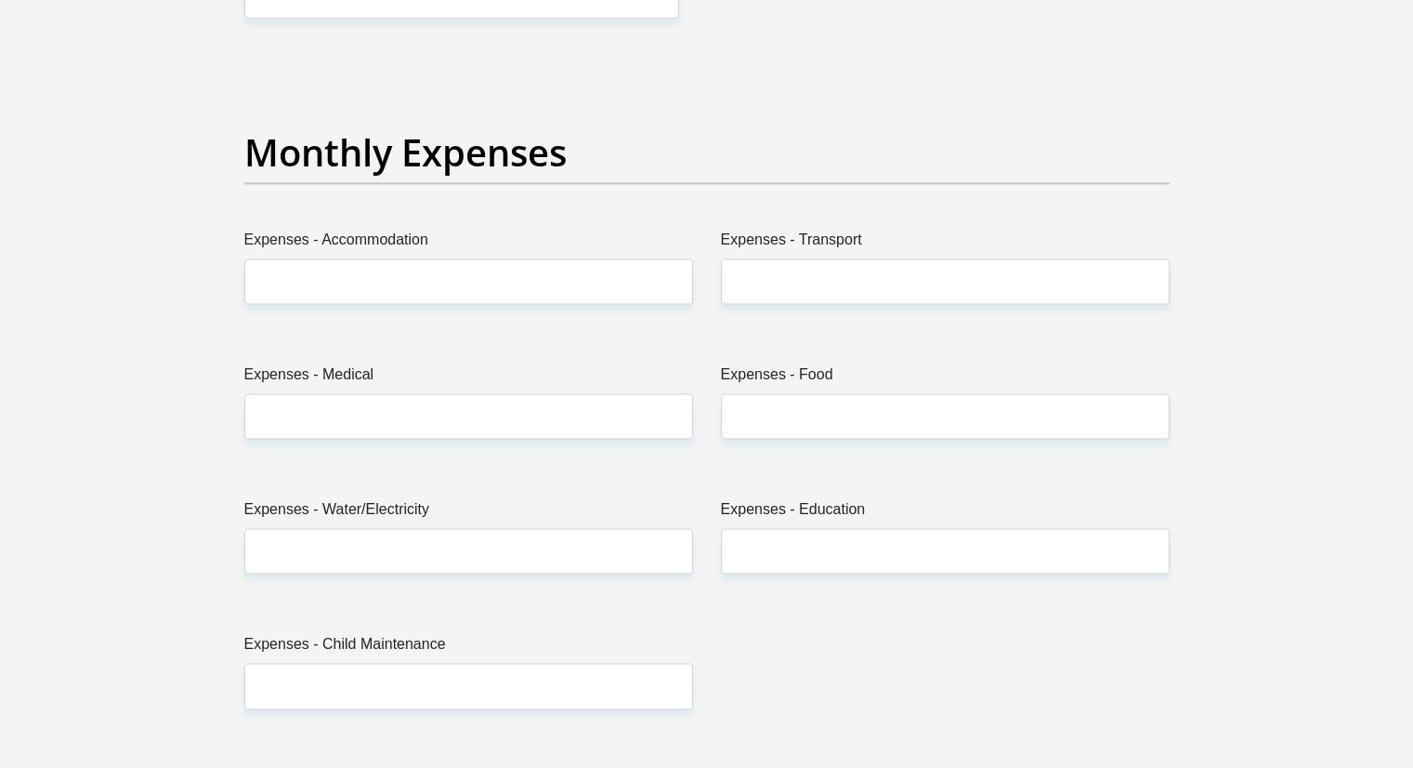
type input "18000"
click at [371, 253] on label "Expenses - Accommodation" at bounding box center [468, 244] width 449 height 30
click at [371, 258] on input "Expenses - Accommodation" at bounding box center [468, 281] width 449 height 46
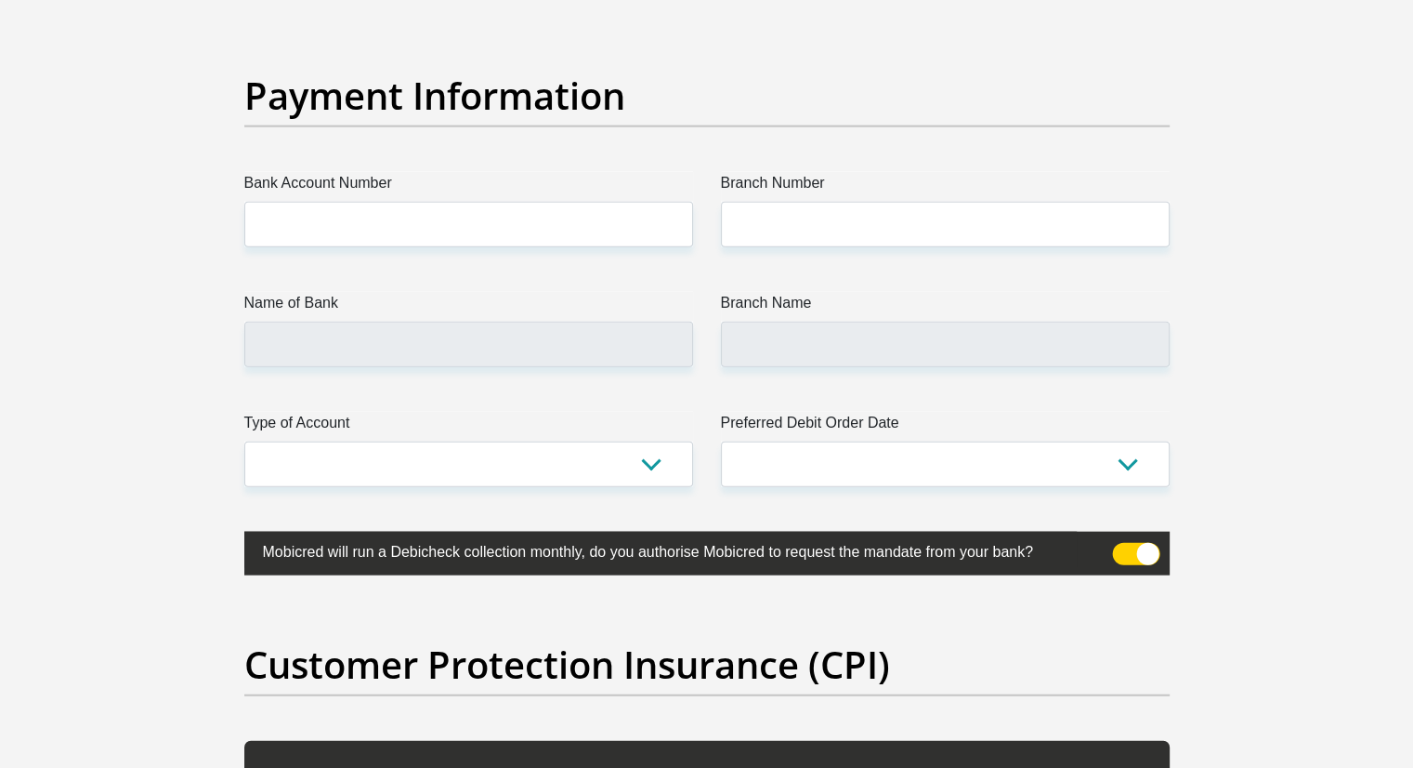
scroll to position [4247, 0]
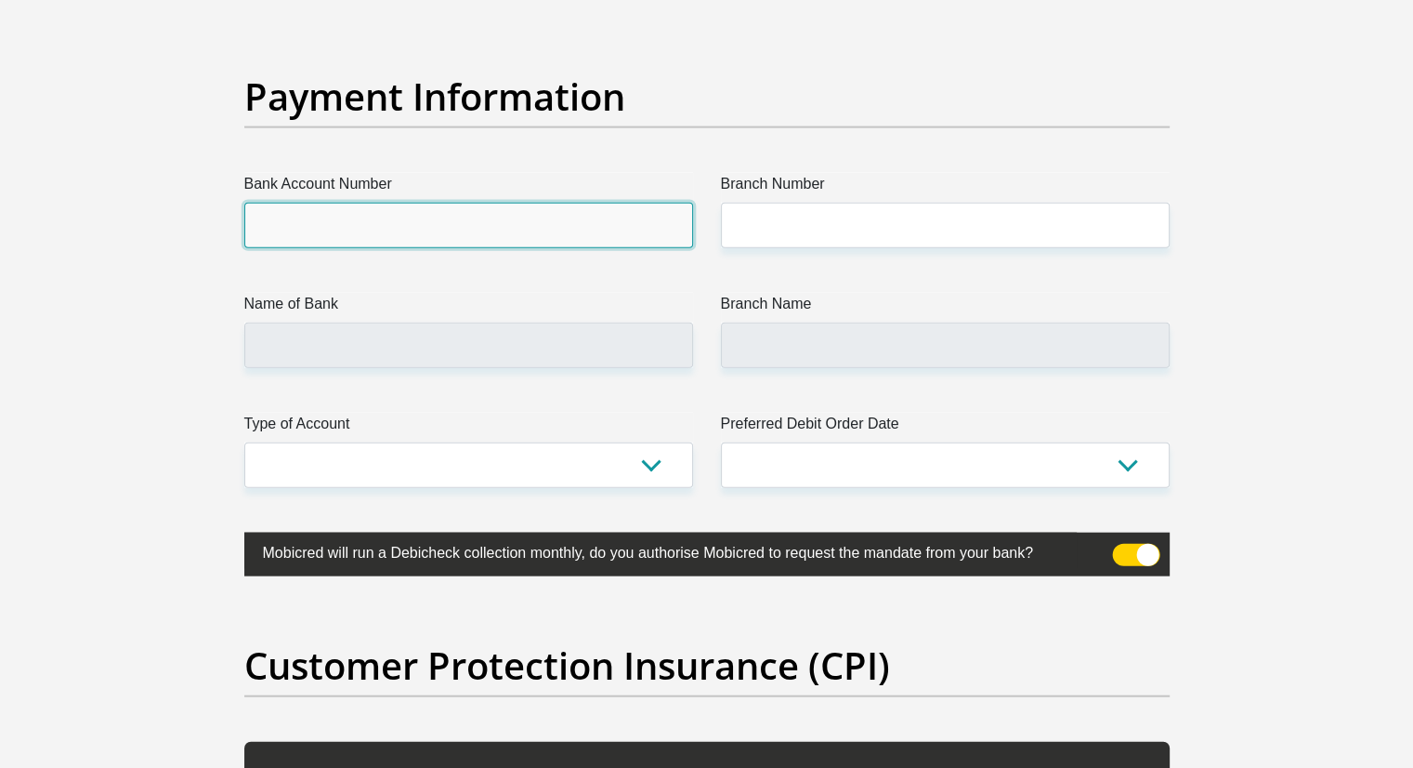
click at [300, 211] on input "Bank Account Number" at bounding box center [468, 226] width 449 height 46
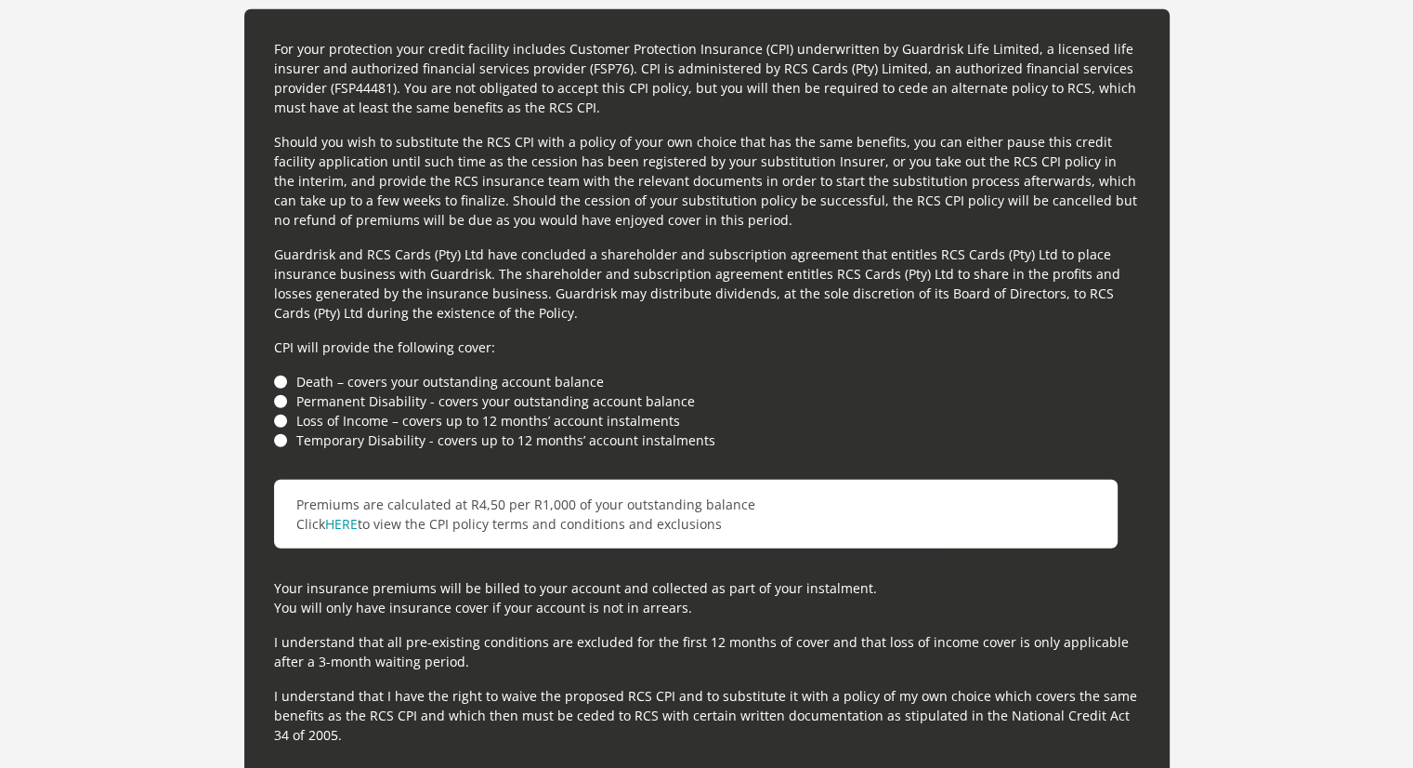
scroll to position [4981, 0]
